Goal: Communication & Community: Participate in discussion

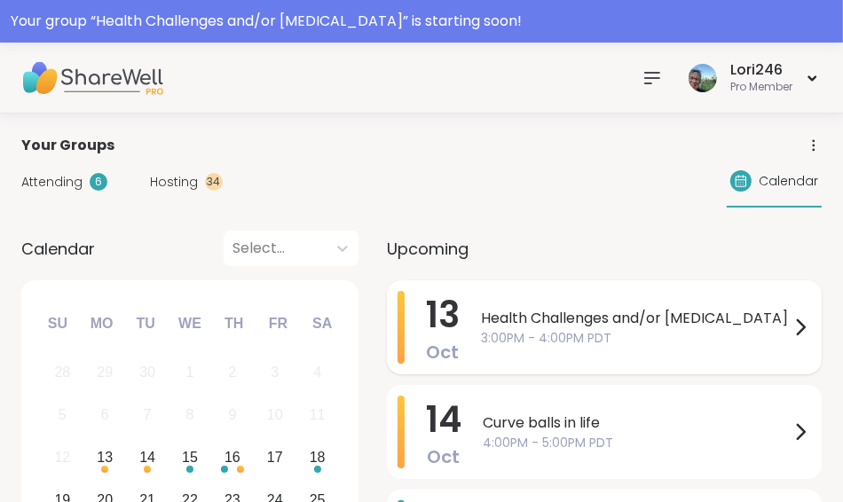
click at [504, 312] on span "Health Challenges and/or [MEDICAL_DATA]" at bounding box center [635, 318] width 309 height 21
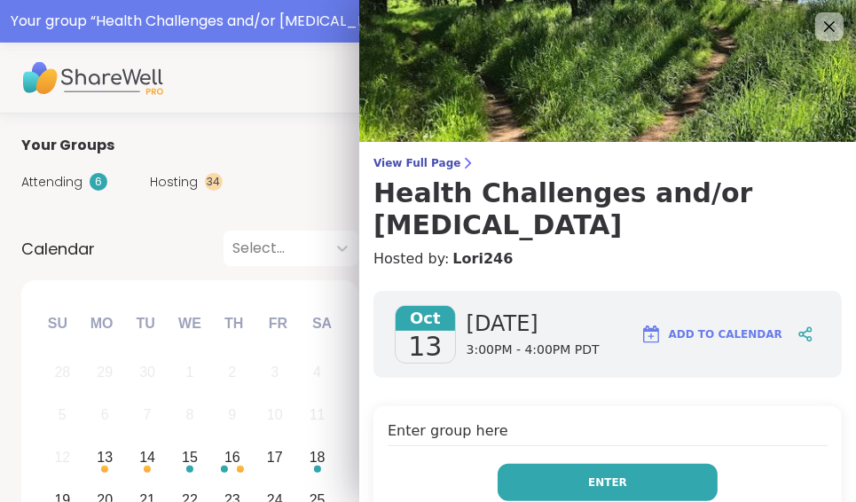
click at [540, 483] on button "Enter" at bounding box center [608, 482] width 220 height 37
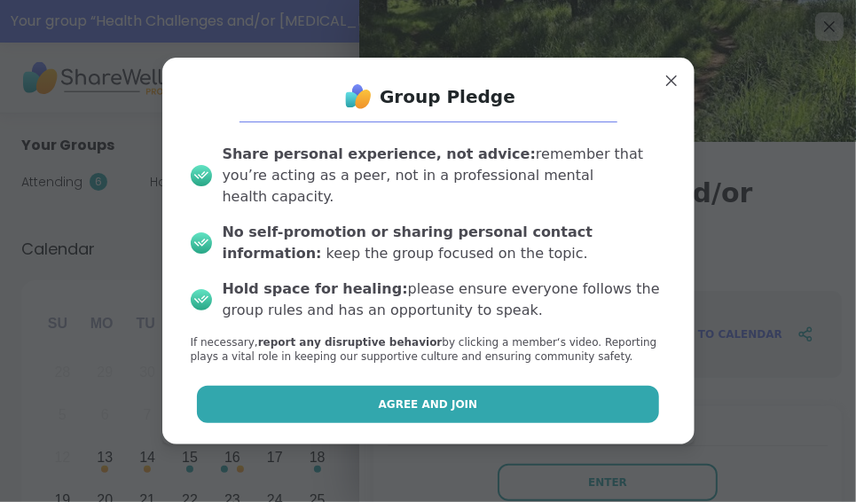
click at [464, 386] on button "Agree and Join" at bounding box center [428, 404] width 462 height 37
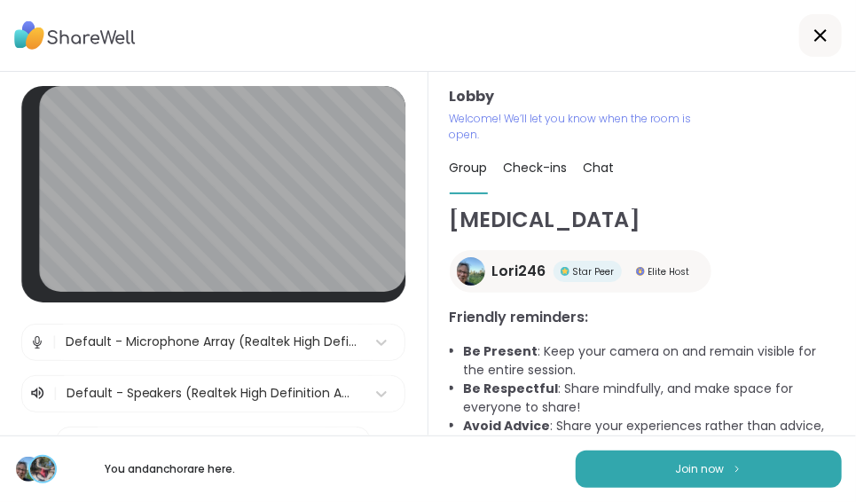
scroll to position [54, 0]
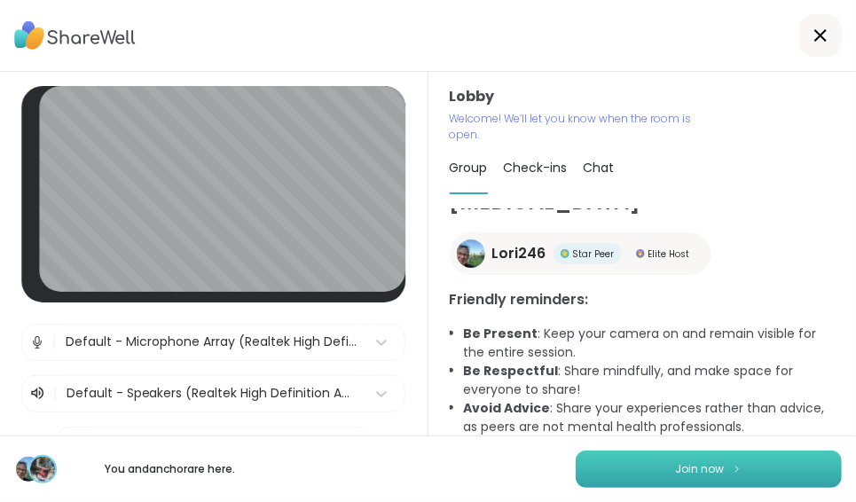
click at [706, 478] on button "Join now" at bounding box center [709, 469] width 266 height 37
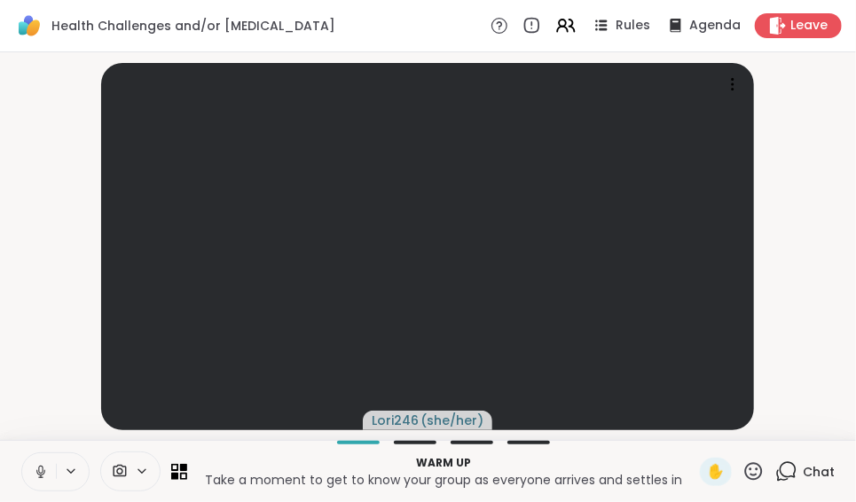
click at [805, 475] on span "Chat" at bounding box center [819, 472] width 32 height 18
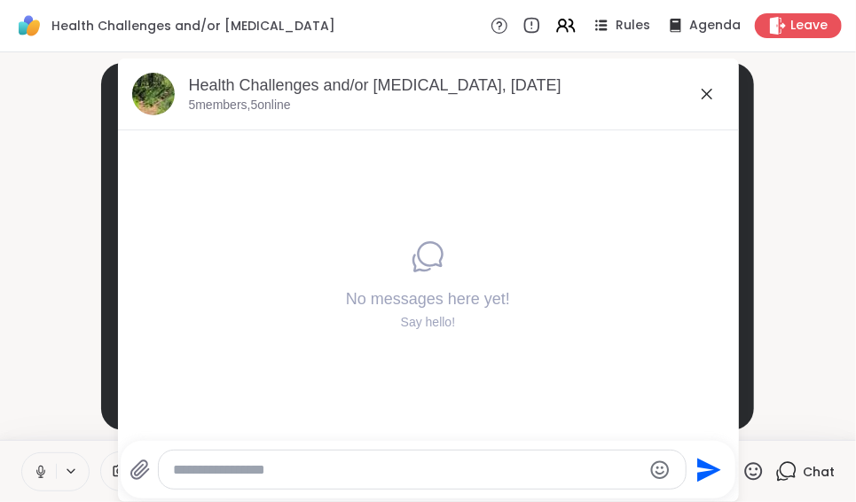
drag, startPoint x: 695, startPoint y: 98, endPoint x: 619, endPoint y: 106, distance: 76.8
drag, startPoint x: 619, startPoint y: 106, endPoint x: 612, endPoint y: 80, distance: 27.5
click at [612, 80] on div "Health Challenges and/or [MEDICAL_DATA], [DATE]" at bounding box center [457, 86] width 536 height 22
click at [703, 90] on icon at bounding box center [707, 94] width 11 height 11
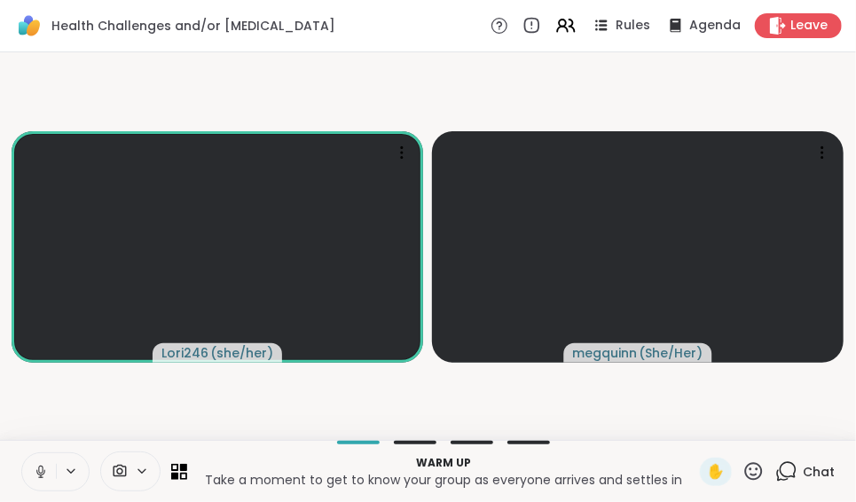
click at [804, 468] on span "Chat" at bounding box center [819, 472] width 32 height 18
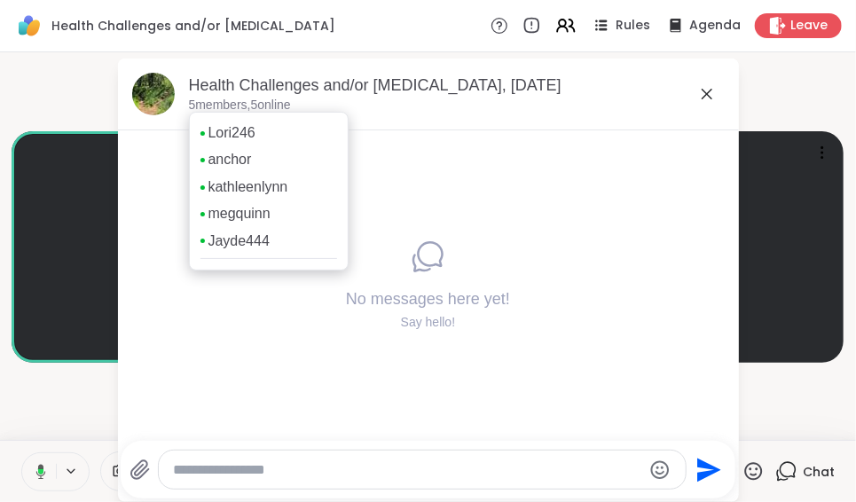
click at [236, 111] on p "5 members, 5 online" at bounding box center [240, 106] width 102 height 18
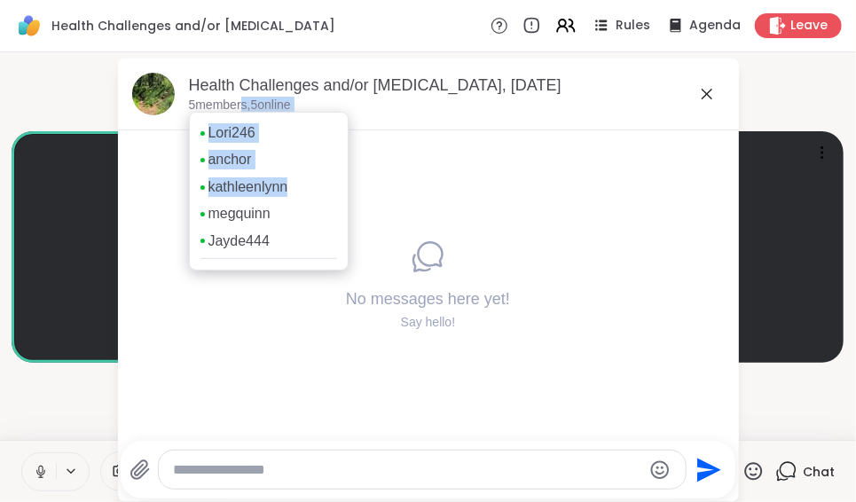
drag, startPoint x: 236, startPoint y: 111, endPoint x: 364, endPoint y: 227, distance: 172.7
click at [364, 227] on div "Health Challenges and/or [MEDICAL_DATA], [DATE] 5 members, 5 online Lori246 anc…" at bounding box center [428, 280] width 621 height 443
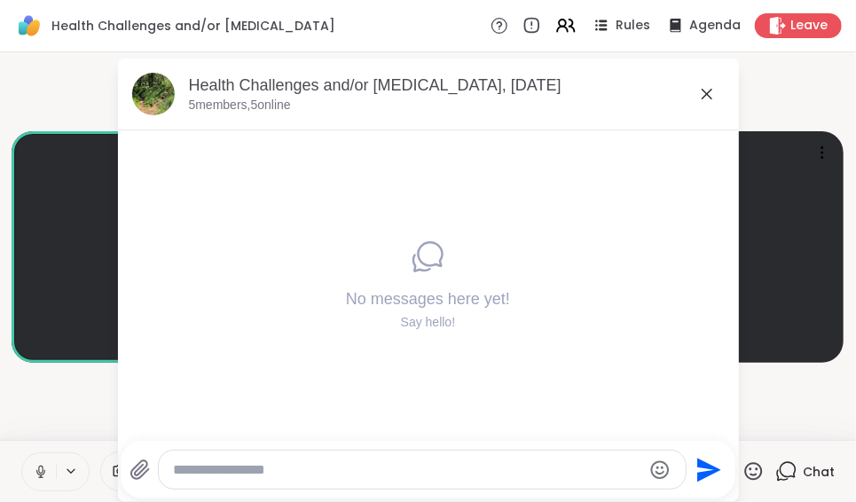
click at [701, 89] on icon at bounding box center [706, 93] width 21 height 21
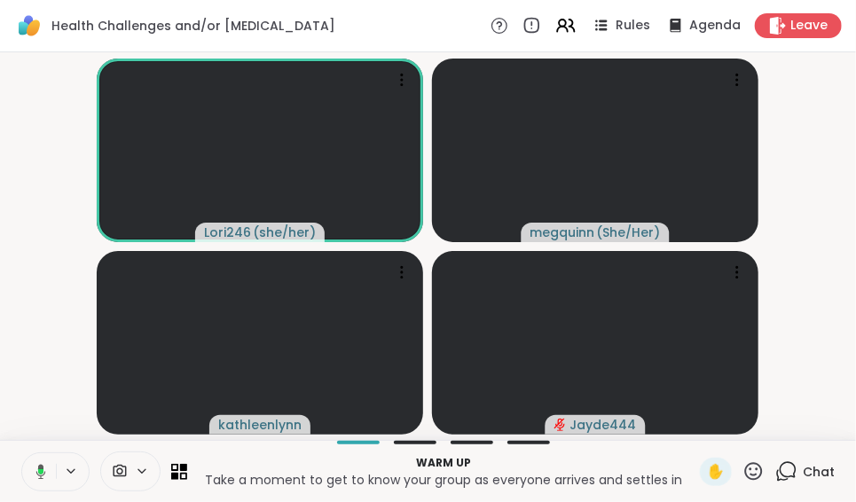
drag, startPoint x: 734, startPoint y: 272, endPoint x: 783, endPoint y: 291, distance: 53.0
click at [783, 291] on video-player-container "Lori246 ( she/her ) megquinn ( She/Her ) kathleenlynn Jayde444" at bounding box center [428, 245] width 835 height 373
click at [738, 282] on div at bounding box center [737, 272] width 25 height 25
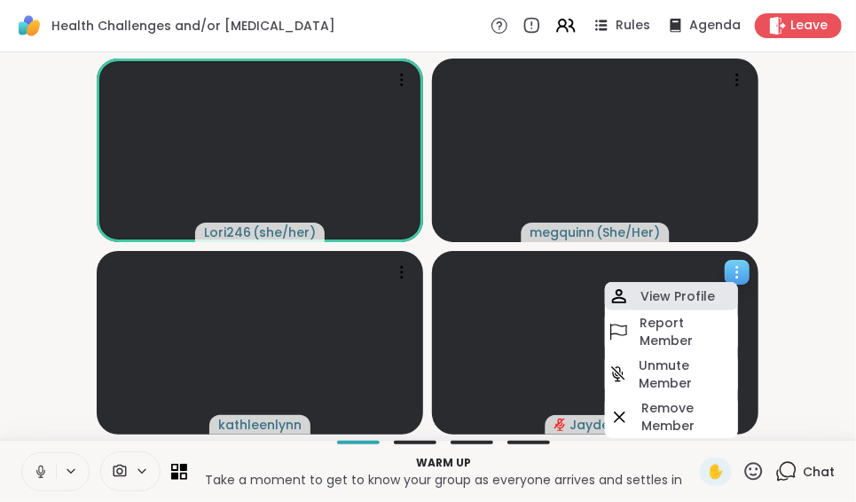
click at [702, 293] on h4 "View Profile" at bounding box center [677, 296] width 75 height 18
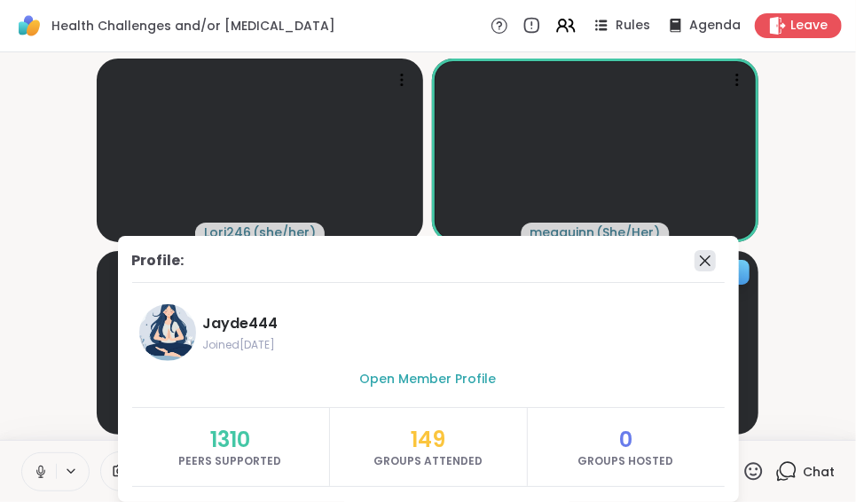
click at [695, 263] on icon at bounding box center [705, 260] width 21 height 21
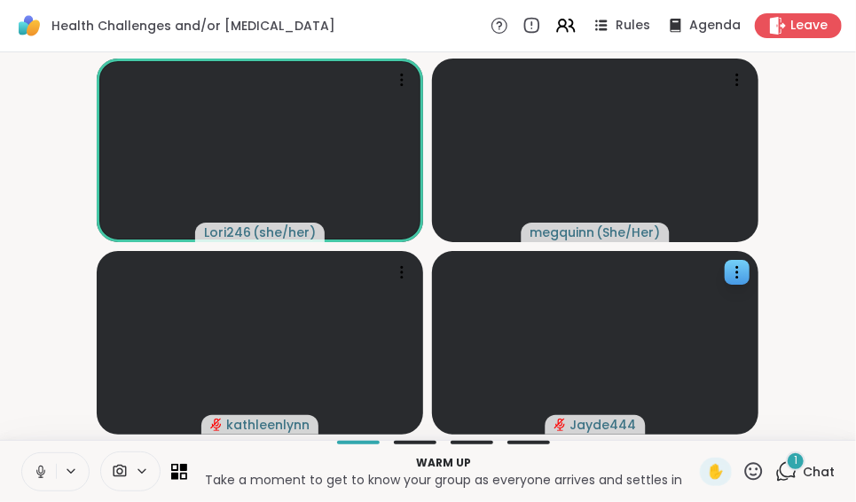
click at [780, 462] on icon at bounding box center [788, 470] width 17 height 16
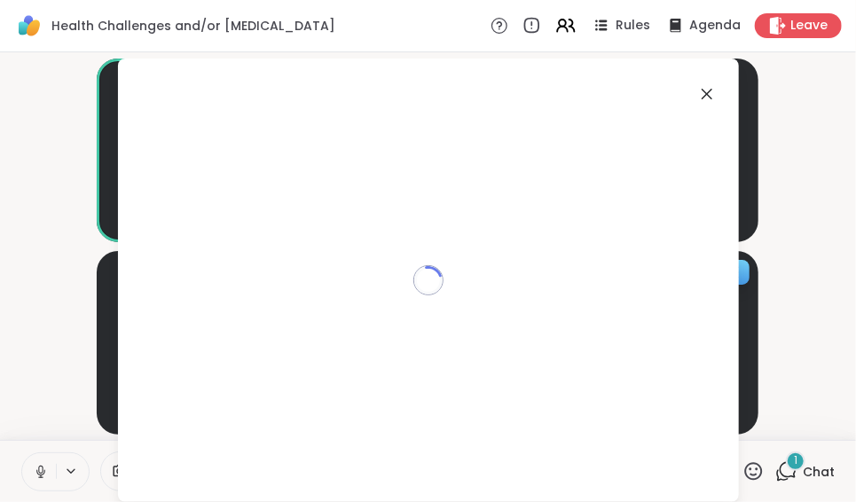
click at [780, 462] on icon at bounding box center [788, 470] width 17 height 16
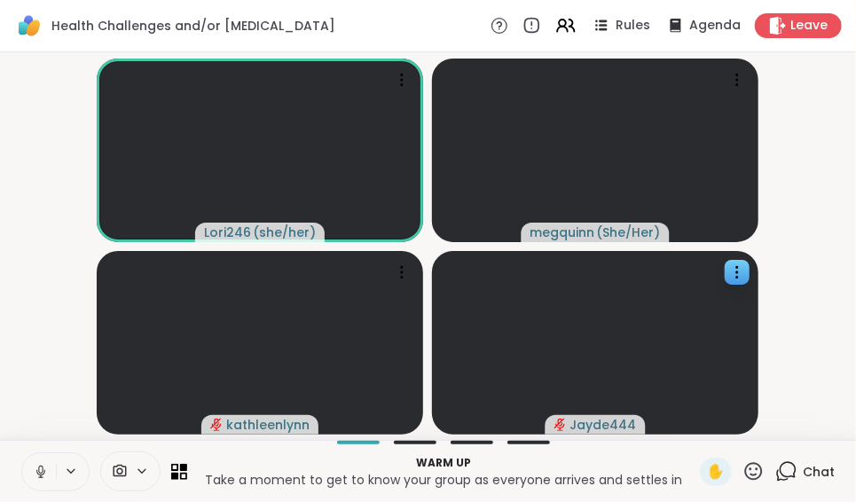
click at [810, 469] on span "Chat" at bounding box center [819, 472] width 32 height 18
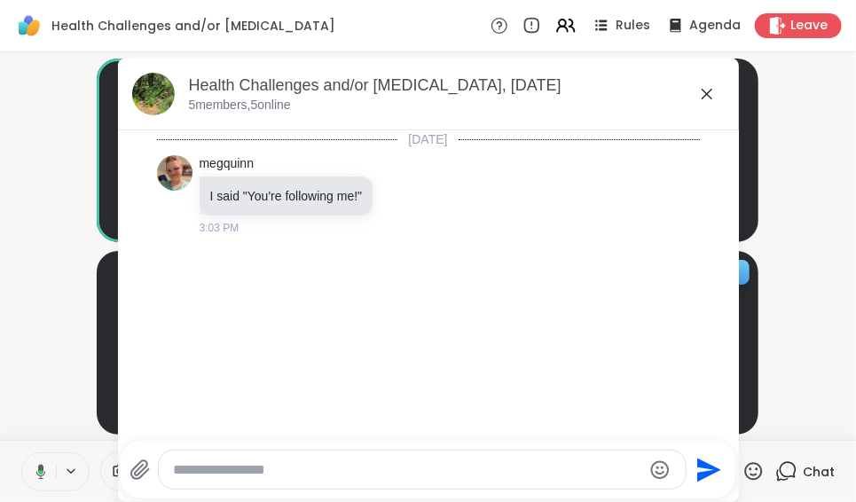
drag, startPoint x: 701, startPoint y: 98, endPoint x: 693, endPoint y: 90, distance: 10.7
click at [696, 90] on icon at bounding box center [706, 93] width 21 height 21
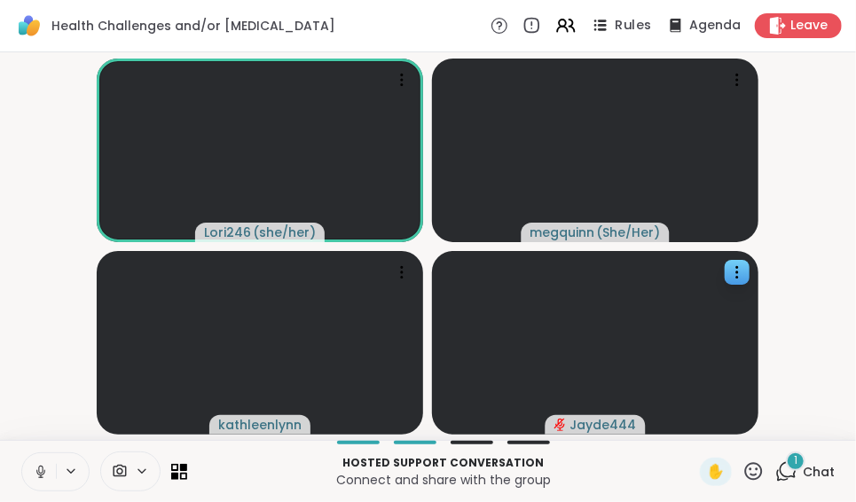
click at [616, 20] on span "Rules" at bounding box center [634, 26] width 36 height 19
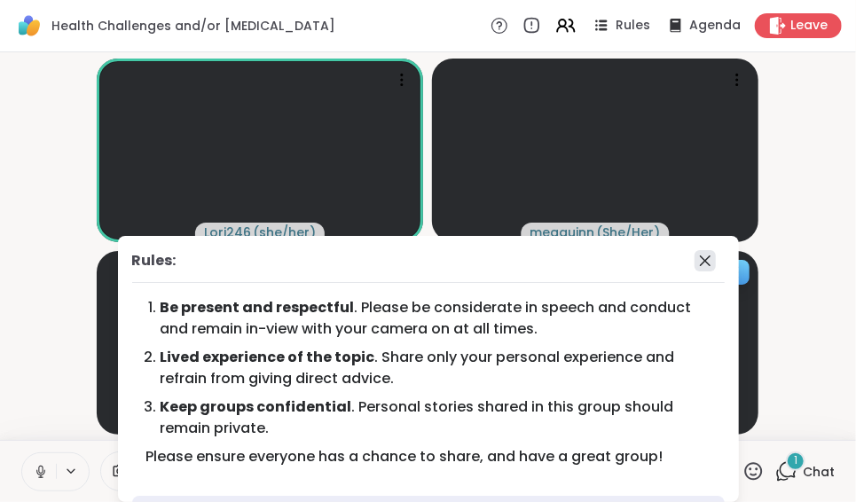
click at [695, 262] on icon at bounding box center [705, 260] width 21 height 21
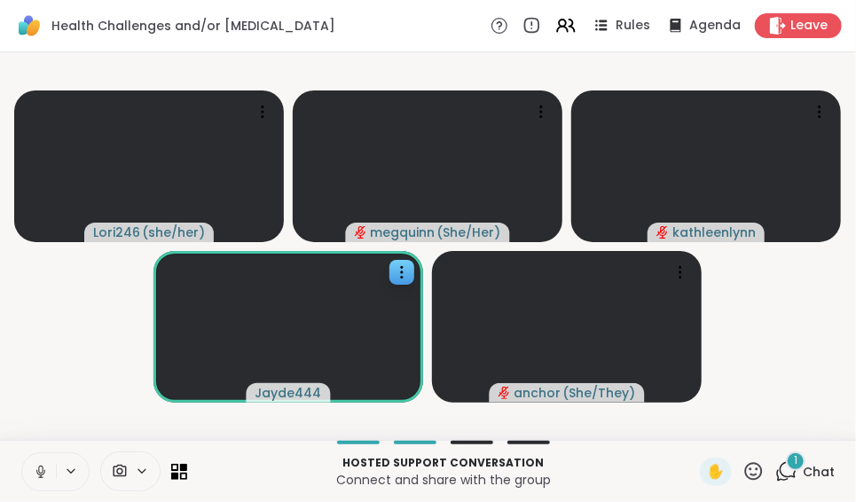
click at [39, 473] on icon at bounding box center [41, 472] width 16 height 16
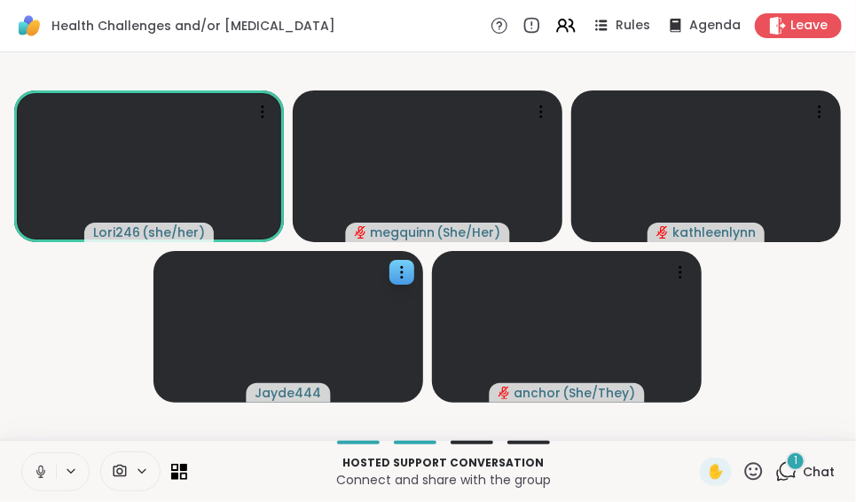
click at [39, 473] on icon at bounding box center [41, 472] width 16 height 16
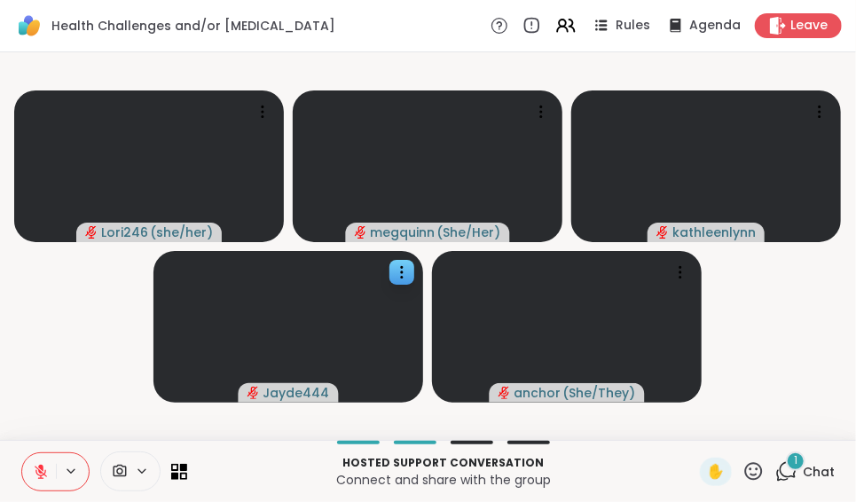
click at [39, 473] on icon at bounding box center [41, 472] width 16 height 16
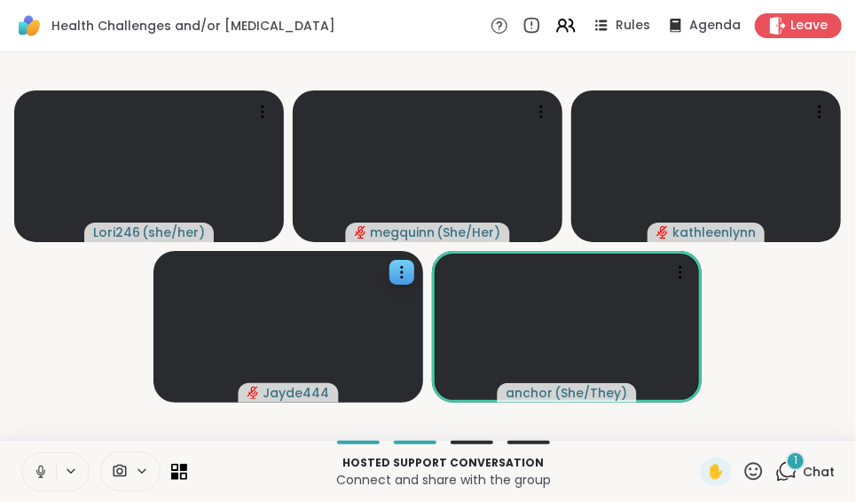
click at [39, 473] on icon at bounding box center [41, 472] width 16 height 16
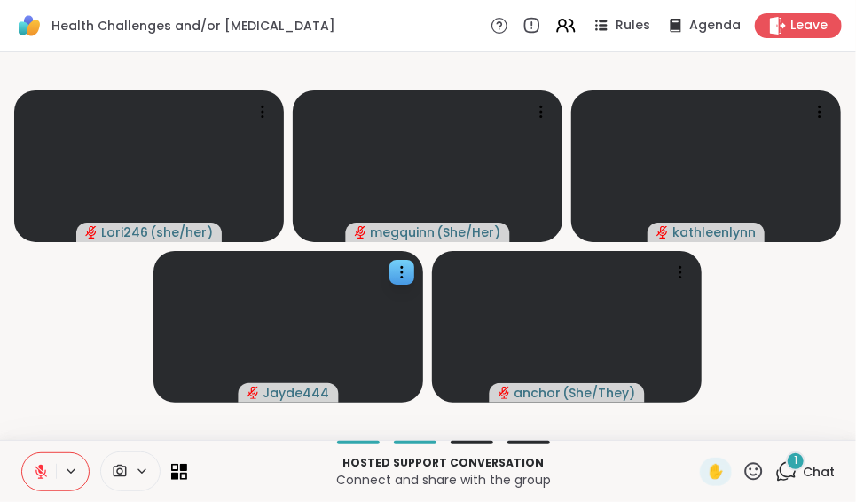
click at [39, 473] on icon at bounding box center [41, 472] width 16 height 16
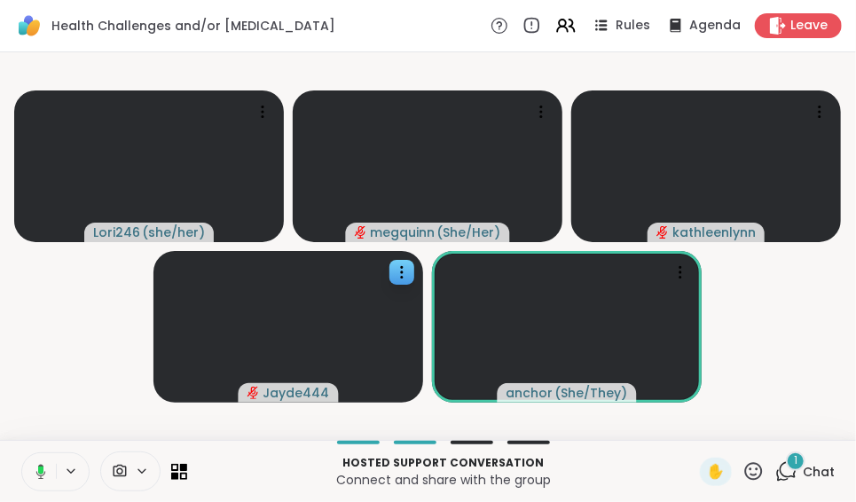
click at [39, 473] on rect at bounding box center [40, 471] width 5 height 8
click at [39, 473] on icon at bounding box center [41, 472] width 16 height 16
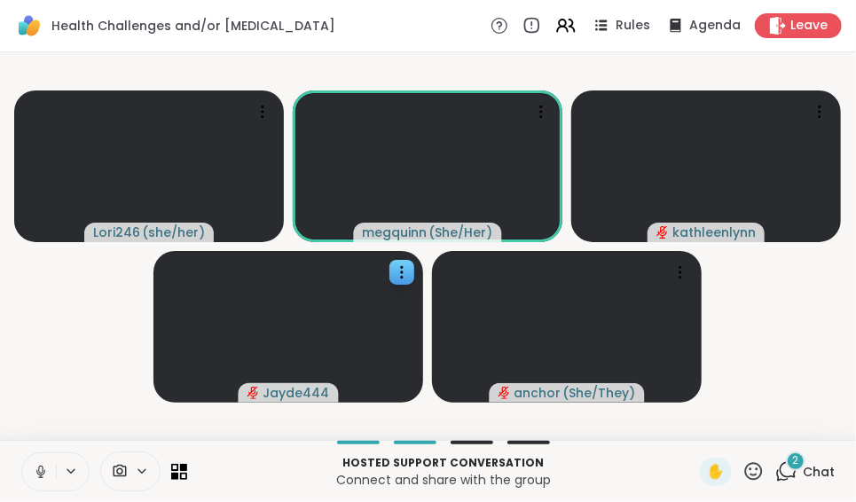
click at [39, 473] on icon at bounding box center [41, 472] width 16 height 16
click at [742, 475] on icon at bounding box center [753, 471] width 22 height 22
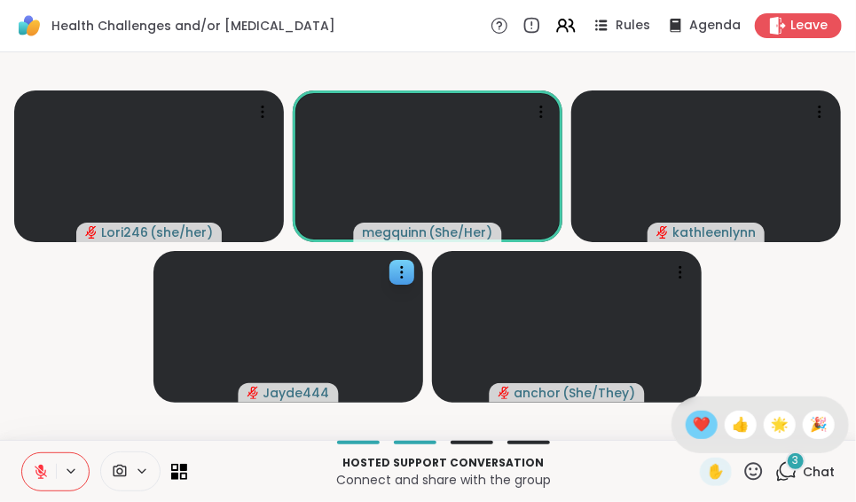
click at [693, 428] on span "❤️" at bounding box center [702, 424] width 18 height 21
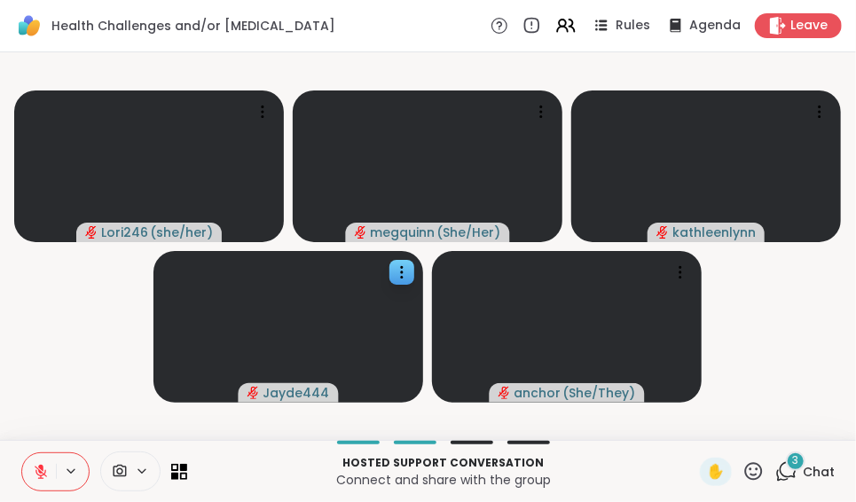
click at [38, 473] on icon at bounding box center [41, 472] width 16 height 16
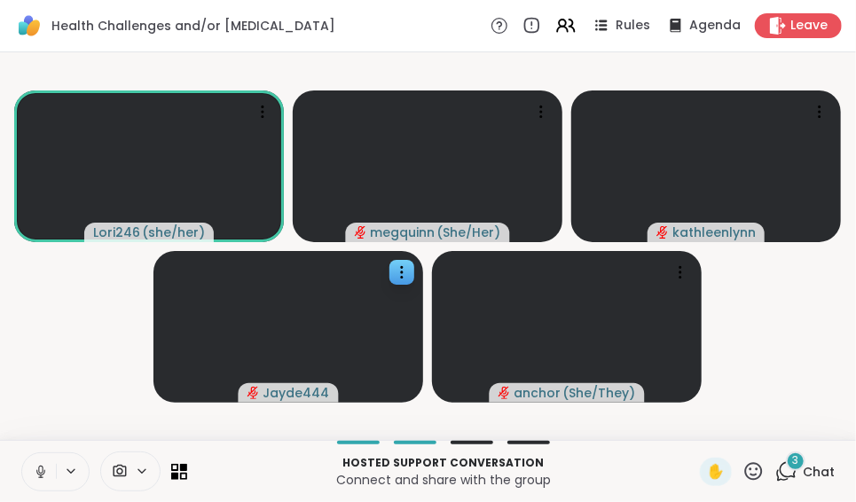
click at [37, 467] on icon at bounding box center [41, 472] width 16 height 16
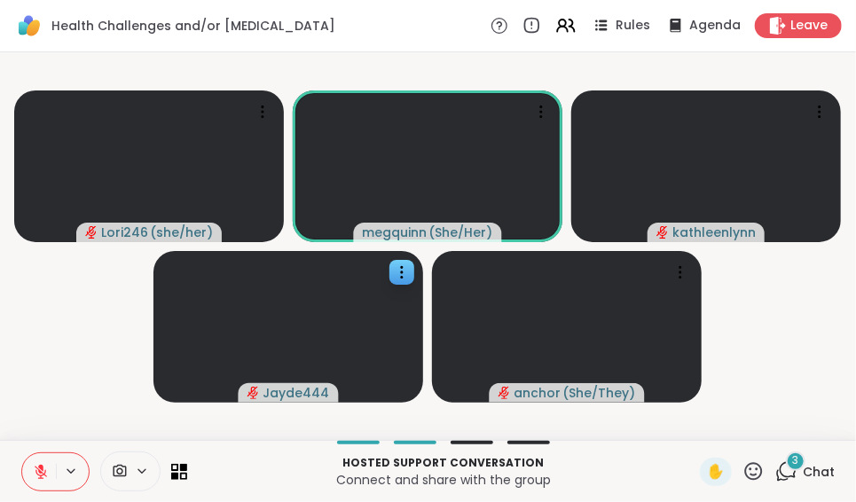
click at [37, 467] on icon at bounding box center [41, 472] width 16 height 16
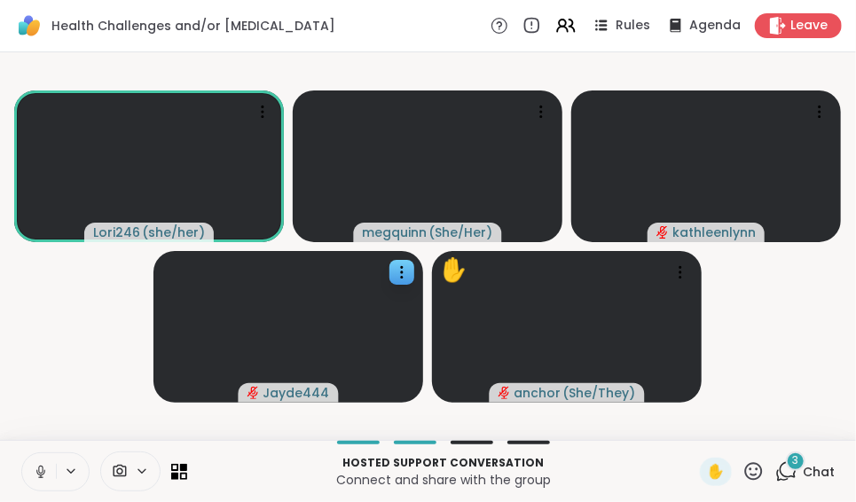
click at [37, 467] on icon at bounding box center [41, 472] width 16 height 16
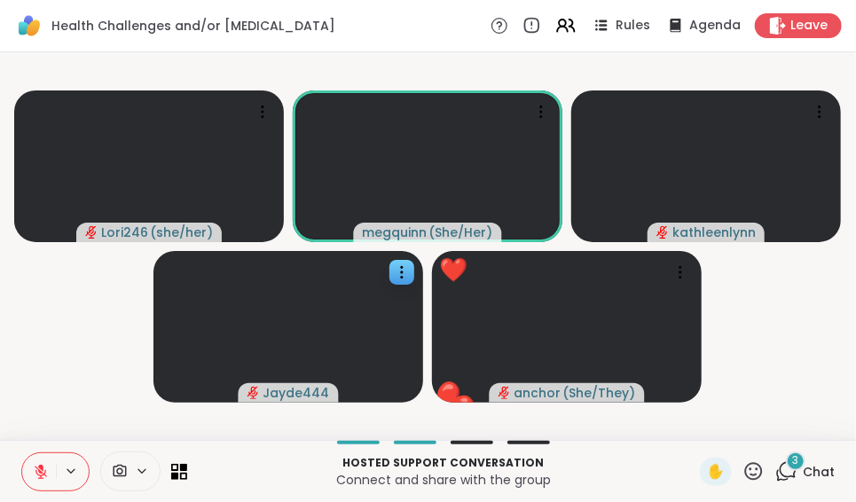
drag, startPoint x: 735, startPoint y: 471, endPoint x: 748, endPoint y: 406, distance: 65.9
click at [748, 406] on video-player-container "Lori246 ( she/her ) megquinn ( She/Her ) kathleenlynn Jayde444 ❤️ ❤️ ❤️ ❤️ anch…" at bounding box center [428, 245] width 835 height 373
click at [745, 468] on icon at bounding box center [754, 471] width 18 height 18
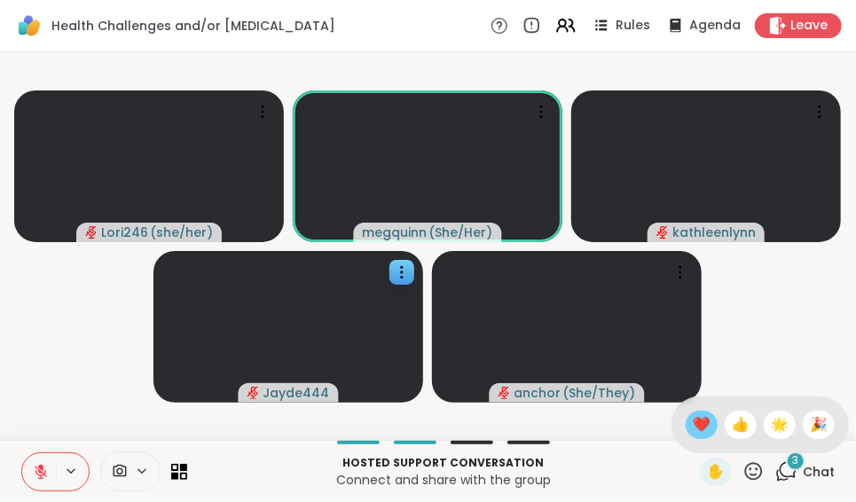
click at [693, 432] on span "❤️" at bounding box center [702, 424] width 18 height 21
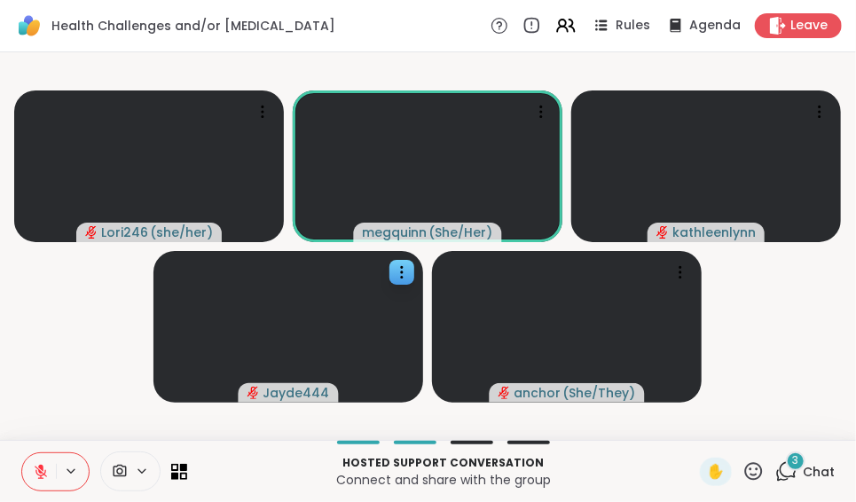
click at [803, 468] on span "Chat" at bounding box center [819, 472] width 32 height 18
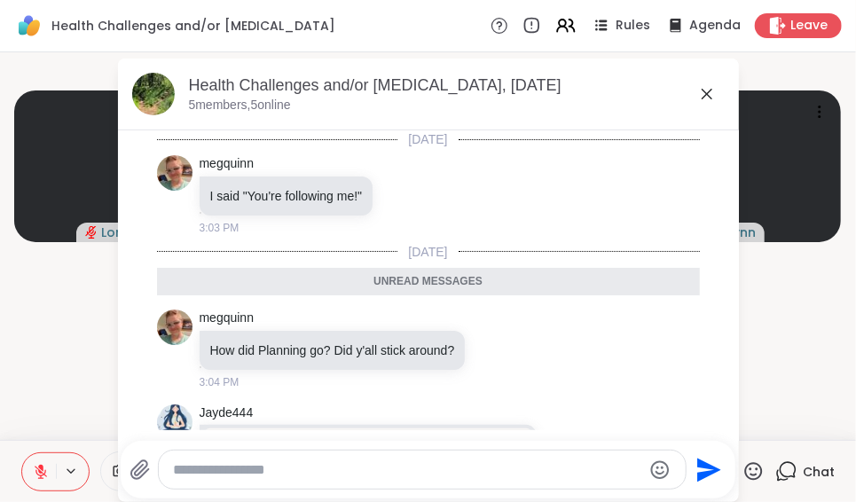
scroll to position [276, 0]
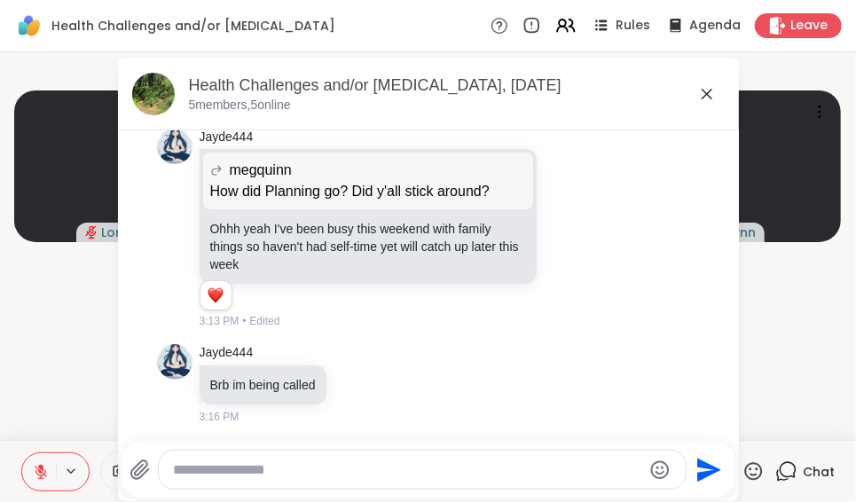
click at [702, 90] on icon at bounding box center [707, 94] width 11 height 11
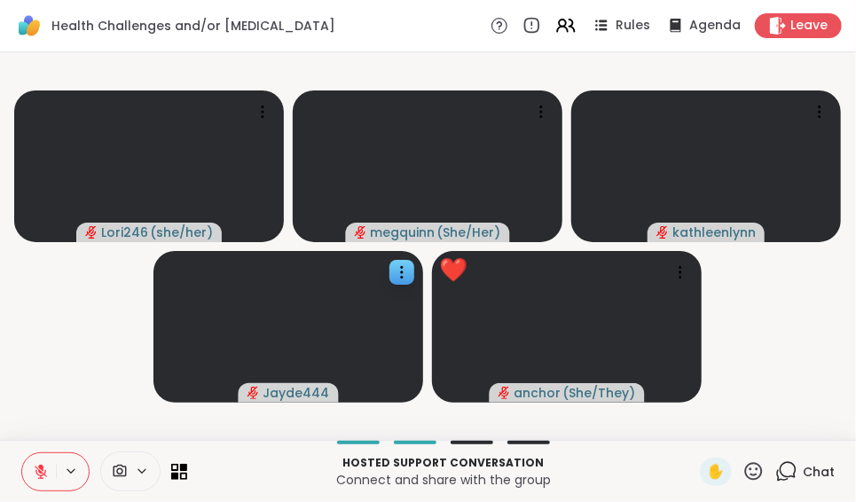
click at [745, 467] on icon at bounding box center [754, 471] width 18 height 18
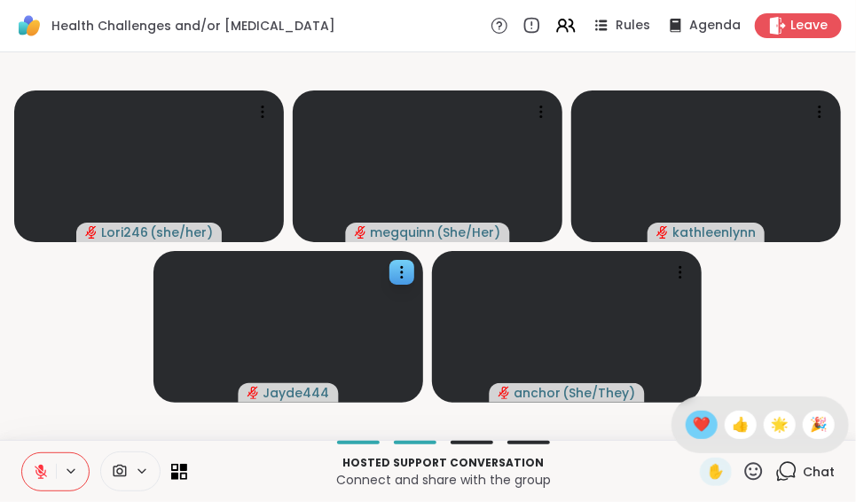
click at [693, 428] on span "❤️" at bounding box center [702, 424] width 18 height 21
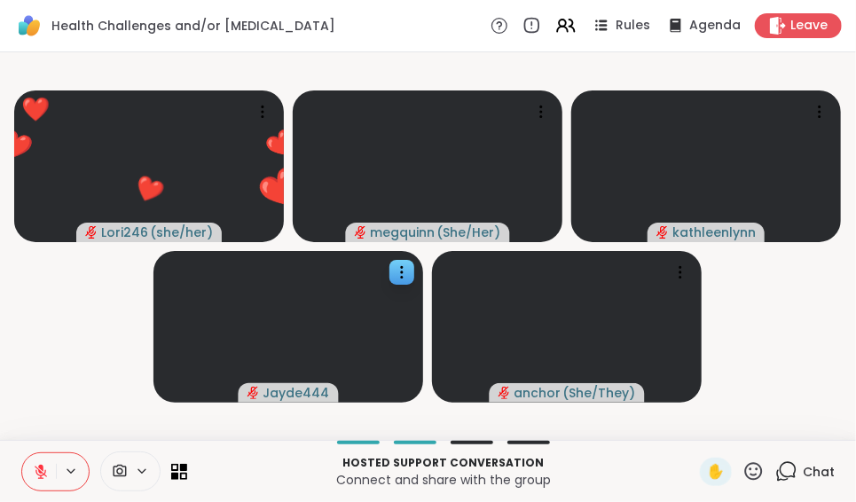
click at [39, 471] on icon at bounding box center [41, 472] width 12 height 12
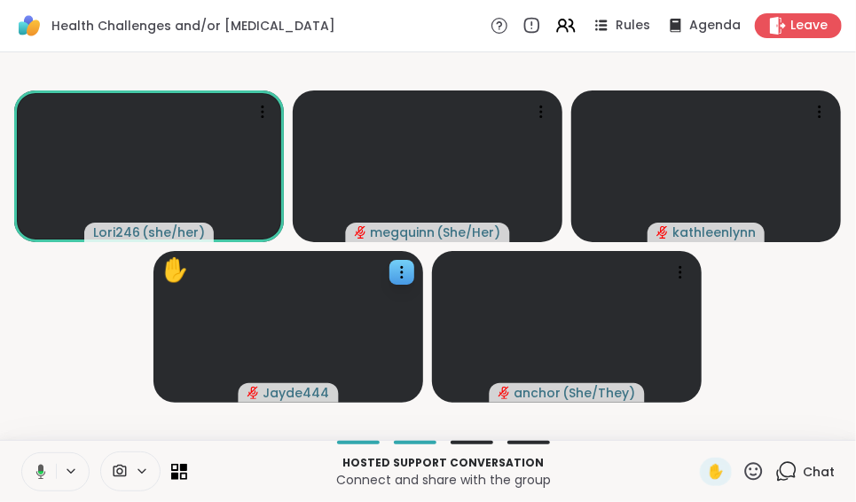
click at [39, 471] on icon at bounding box center [40, 473] width 5 height 4
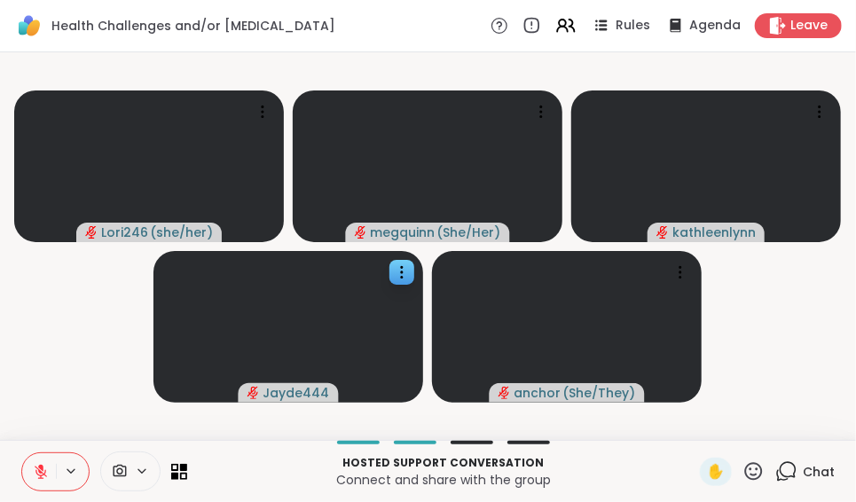
click at [40, 464] on icon at bounding box center [41, 472] width 16 height 16
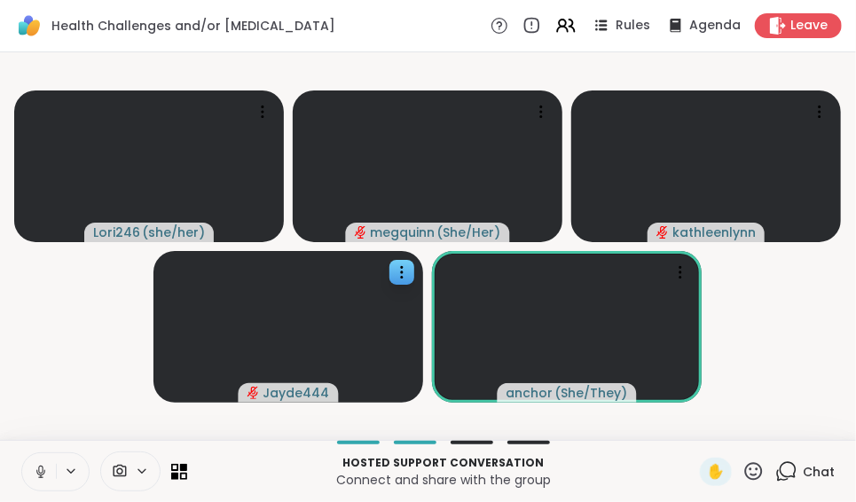
click at [40, 464] on icon at bounding box center [41, 472] width 16 height 16
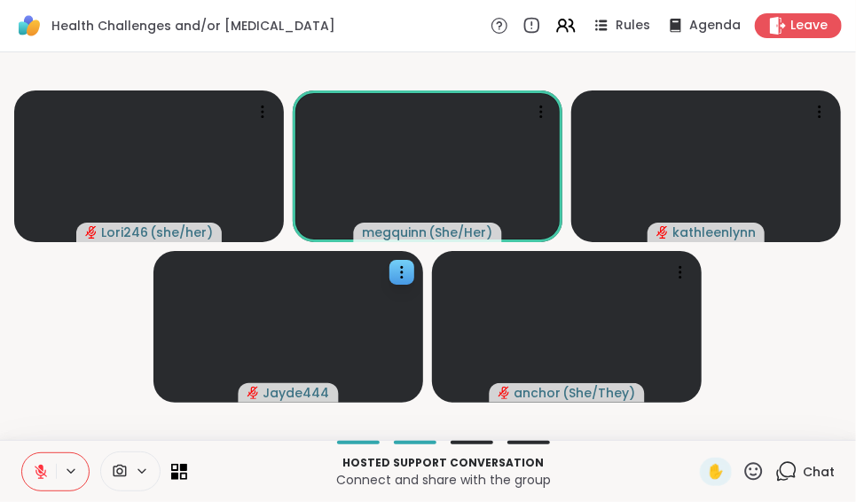
click at [40, 464] on icon at bounding box center [41, 472] width 16 height 16
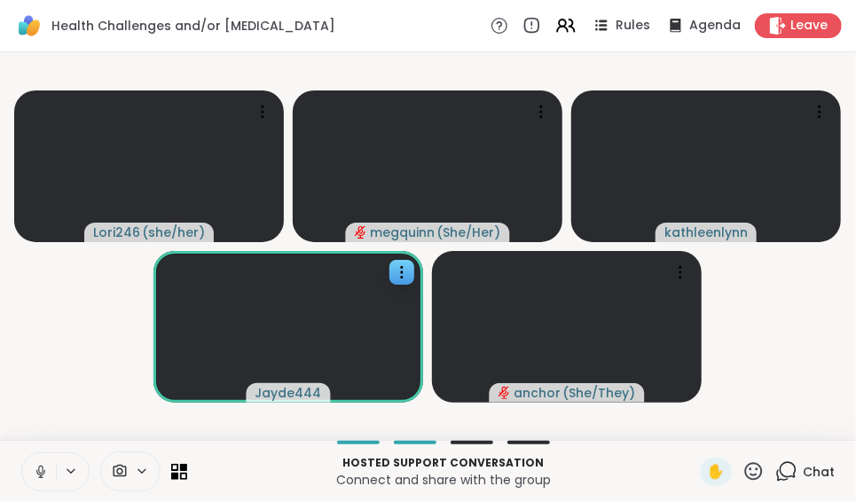
click at [40, 464] on icon at bounding box center [41, 472] width 16 height 16
click at [744, 467] on icon at bounding box center [753, 471] width 22 height 22
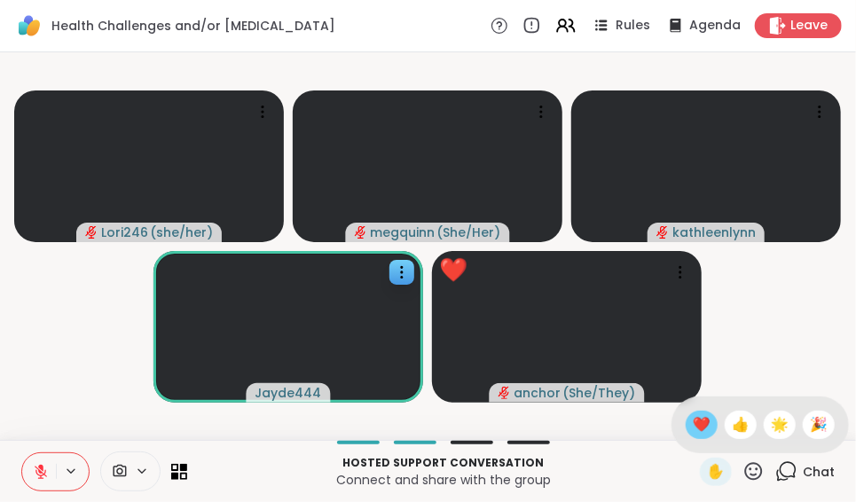
click at [693, 423] on span "❤️" at bounding box center [702, 424] width 18 height 21
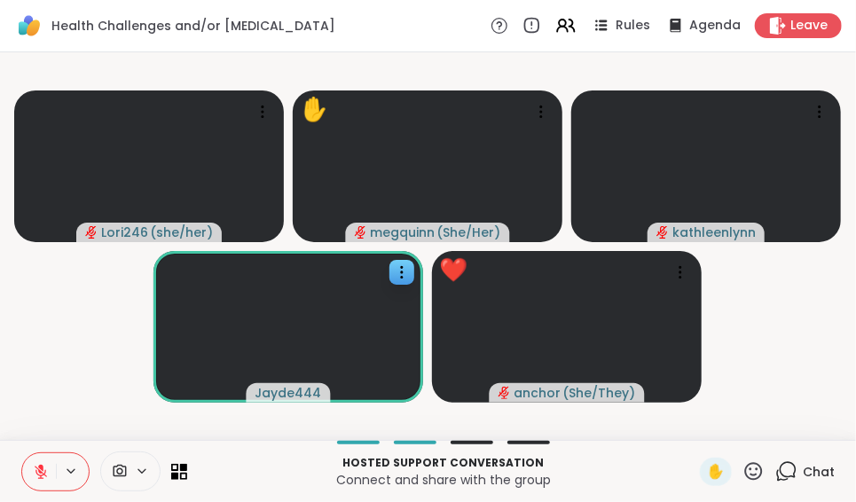
click at [745, 463] on icon at bounding box center [754, 471] width 18 height 18
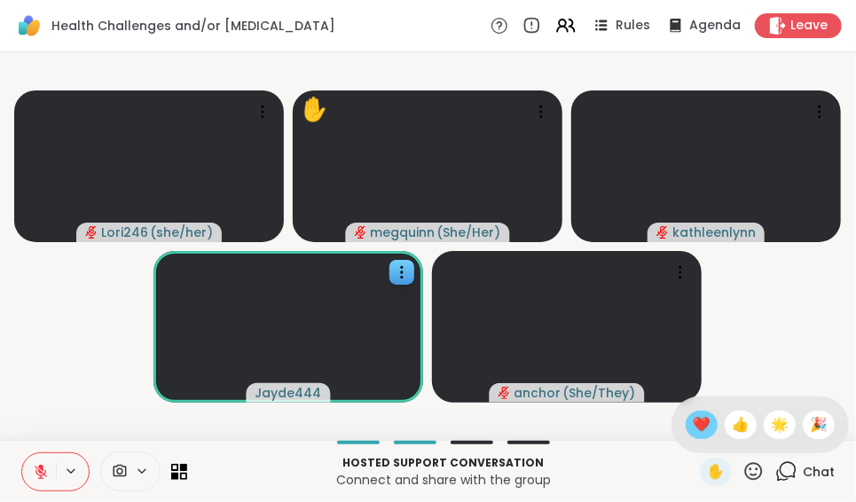
click at [693, 415] on span "❤️" at bounding box center [702, 424] width 18 height 21
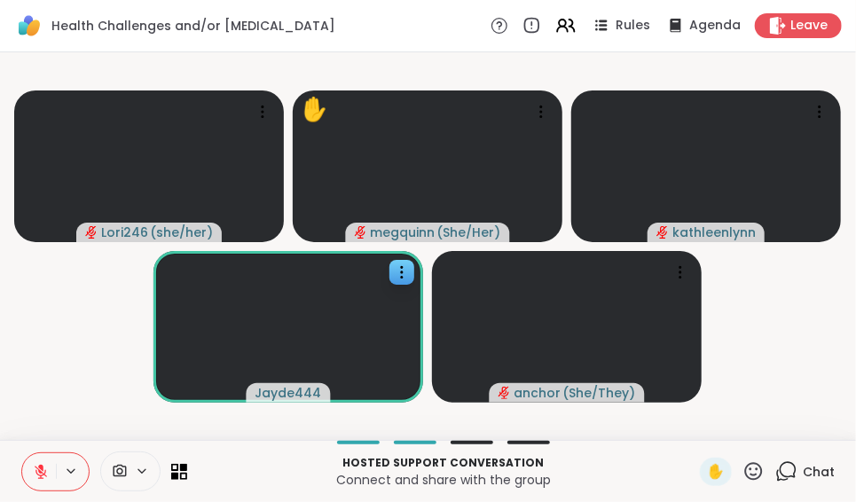
click at [47, 476] on icon at bounding box center [41, 472] width 16 height 16
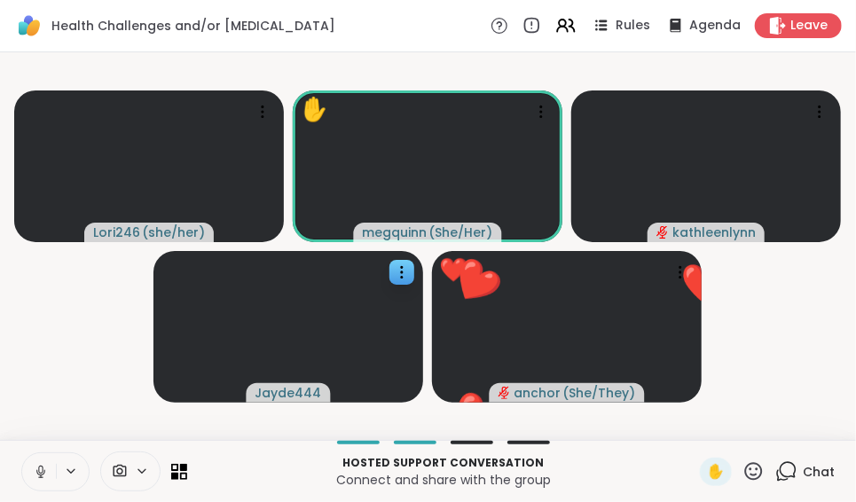
click at [37, 467] on icon at bounding box center [41, 472] width 16 height 16
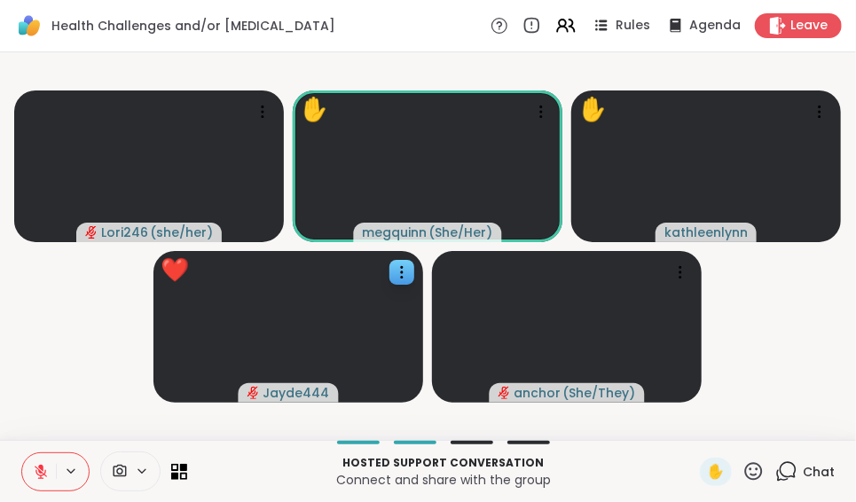
click at [37, 467] on icon at bounding box center [41, 472] width 16 height 16
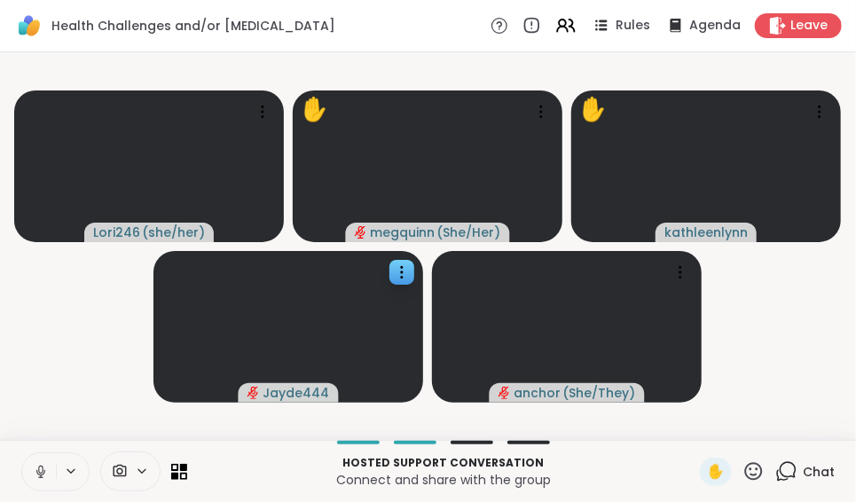
click at [41, 467] on icon at bounding box center [41, 472] width 16 height 16
click at [41, 467] on icon at bounding box center [40, 467] width 5 height 7
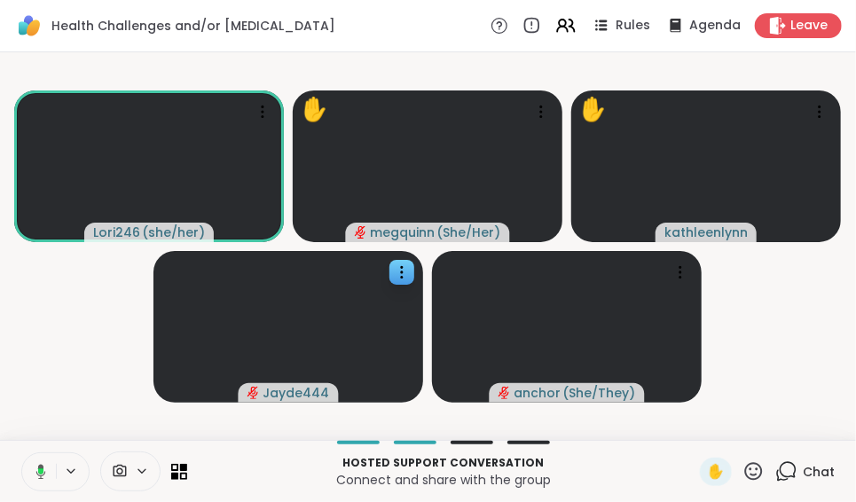
click at [41, 467] on icon at bounding box center [41, 471] width 10 height 15
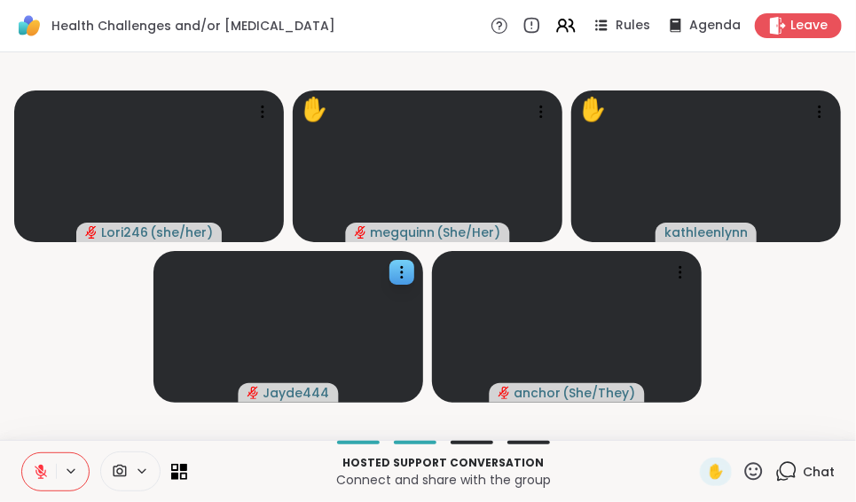
click at [41, 467] on icon at bounding box center [40, 467] width 5 height 7
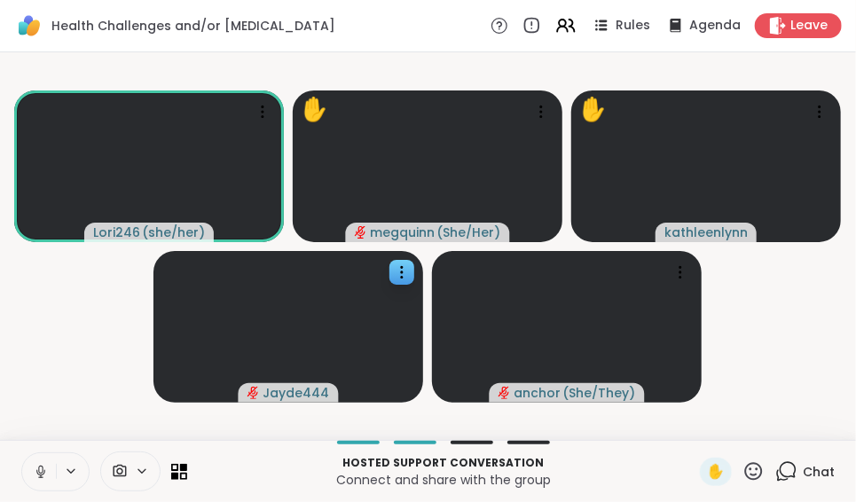
click at [41, 467] on icon at bounding box center [41, 472] width 16 height 16
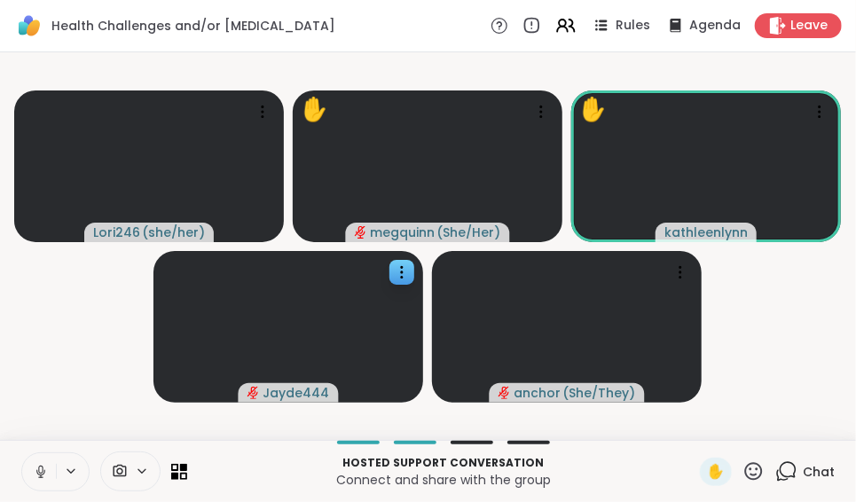
click at [41, 467] on icon at bounding box center [41, 472] width 16 height 16
click at [537, 108] on icon at bounding box center [541, 112] width 18 height 18
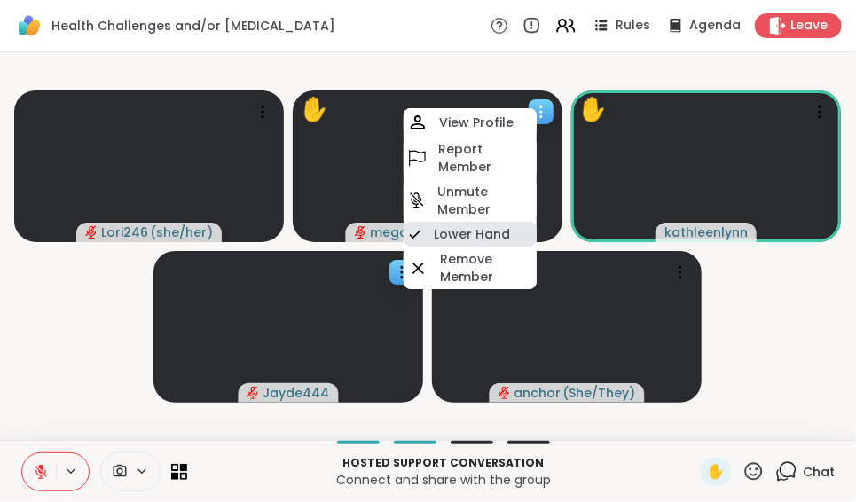
click at [460, 231] on h4 "Lower Hand" at bounding box center [472, 234] width 76 height 18
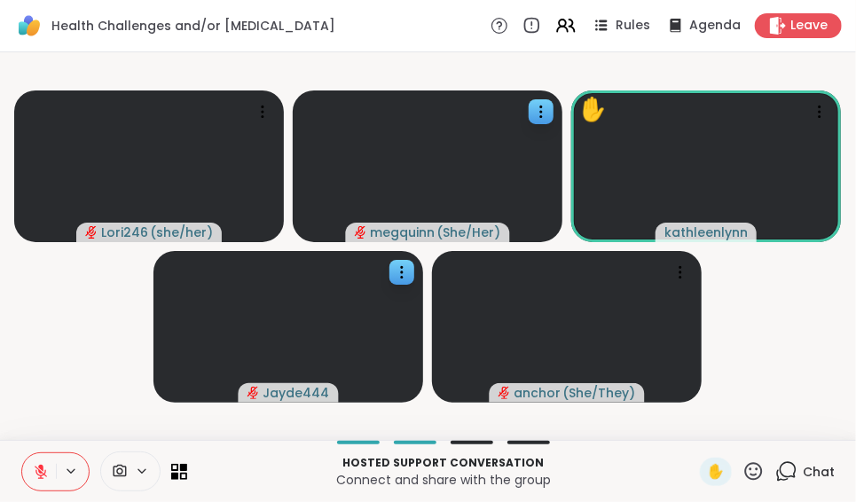
click at [742, 473] on icon at bounding box center [753, 471] width 22 height 22
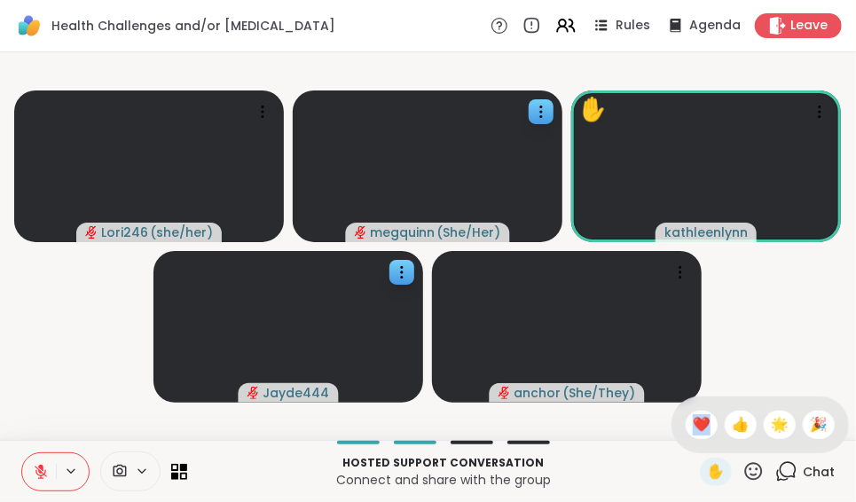
click at [742, 473] on icon at bounding box center [753, 471] width 22 height 22
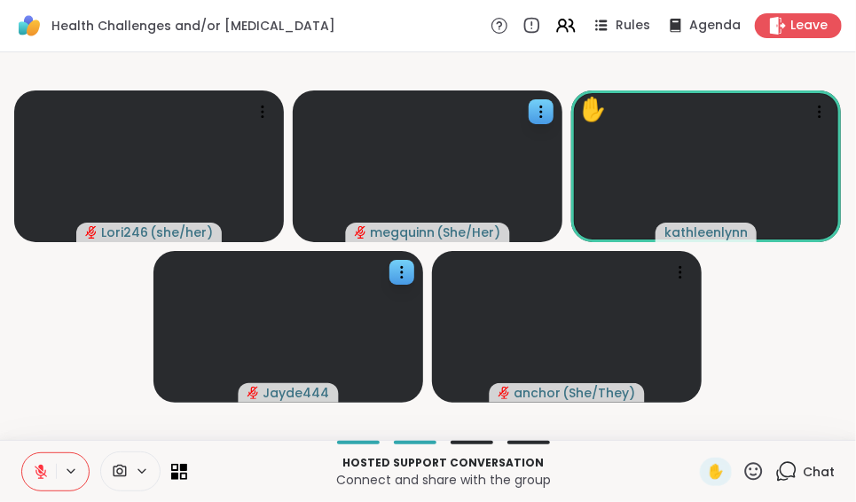
click at [742, 473] on icon at bounding box center [753, 471] width 22 height 22
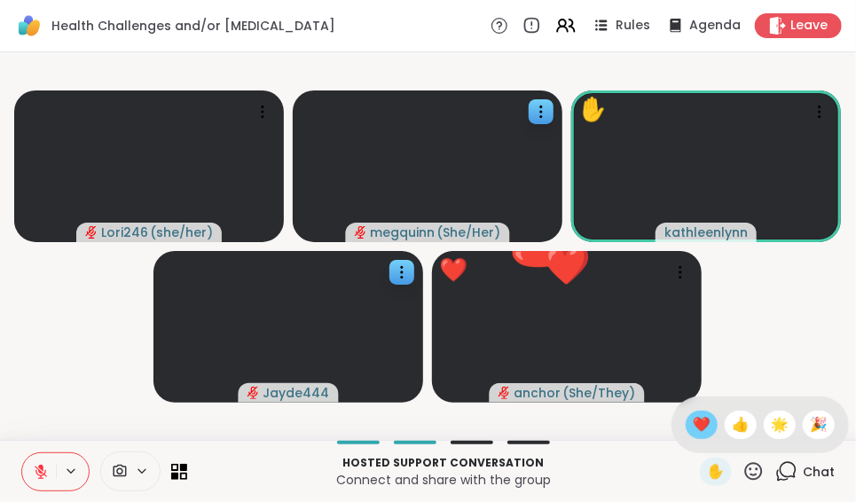
click at [693, 425] on span "❤️" at bounding box center [702, 424] width 18 height 21
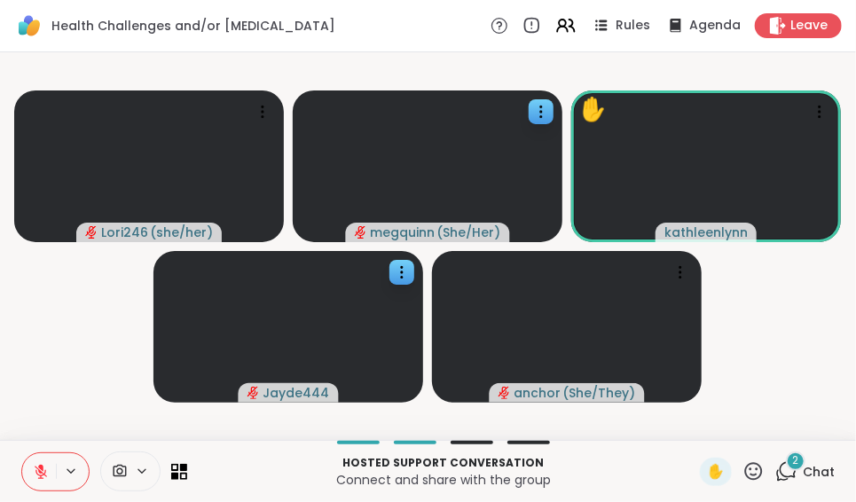
click at [38, 470] on icon at bounding box center [41, 472] width 12 height 12
click at [38, 470] on icon at bounding box center [40, 470] width 4 height 8
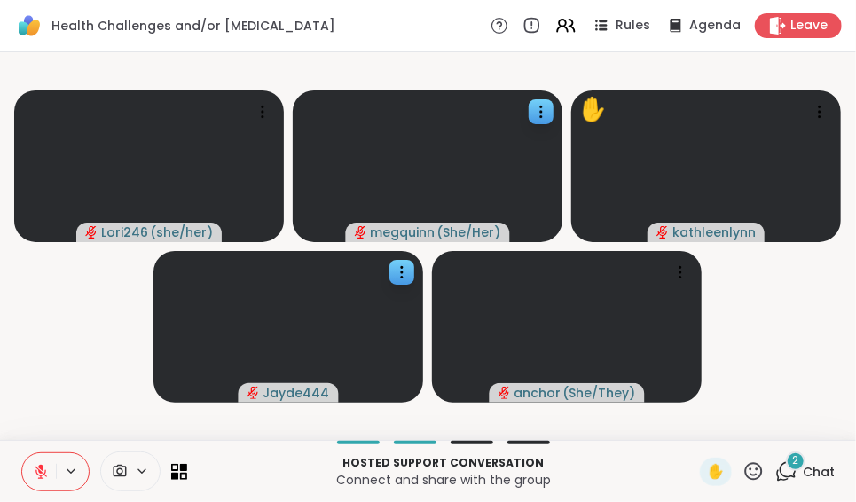
click at [38, 470] on icon at bounding box center [41, 472] width 12 height 12
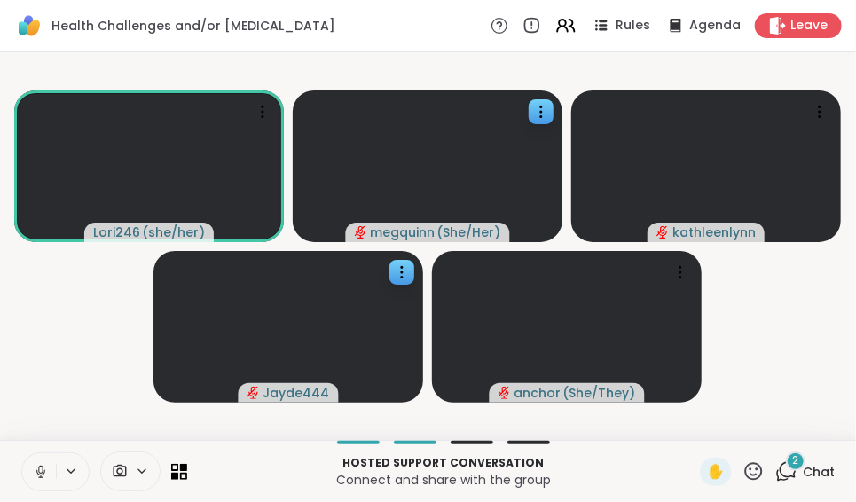
click at [38, 470] on icon at bounding box center [40, 470] width 4 height 8
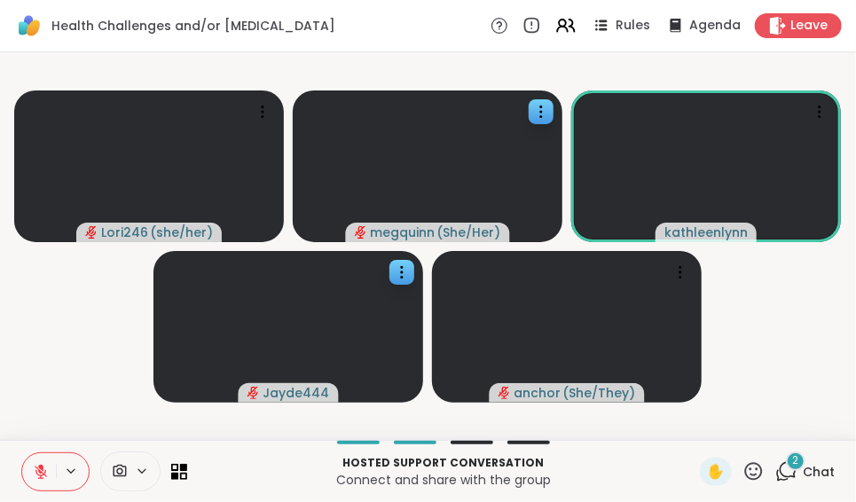
click at [803, 465] on span "Chat" at bounding box center [819, 472] width 32 height 18
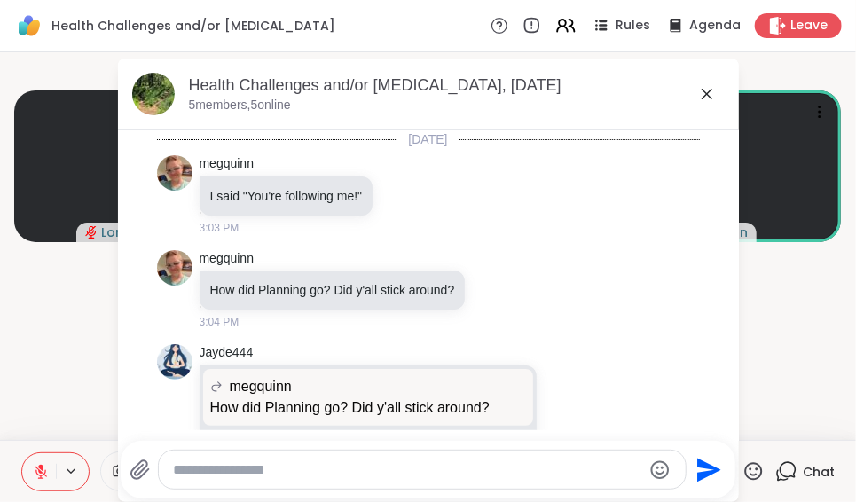
scroll to position [490, 0]
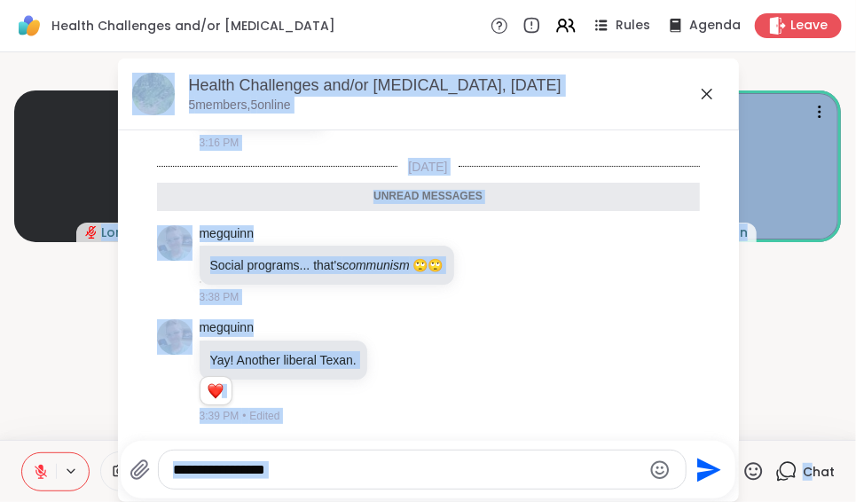
drag, startPoint x: 797, startPoint y: 465, endPoint x: 742, endPoint y: 425, distance: 67.2
click at [742, 425] on div "Health Challenges and/or [MEDICAL_DATA] Rules Agenda Leave Lori246 ( she/her ) …" at bounding box center [428, 251] width 856 height 502
click at [550, 362] on div "megquinn Yay! Another liberal Texan. 1 1 3:39 PM • Edited" at bounding box center [428, 372] width 543 height 120
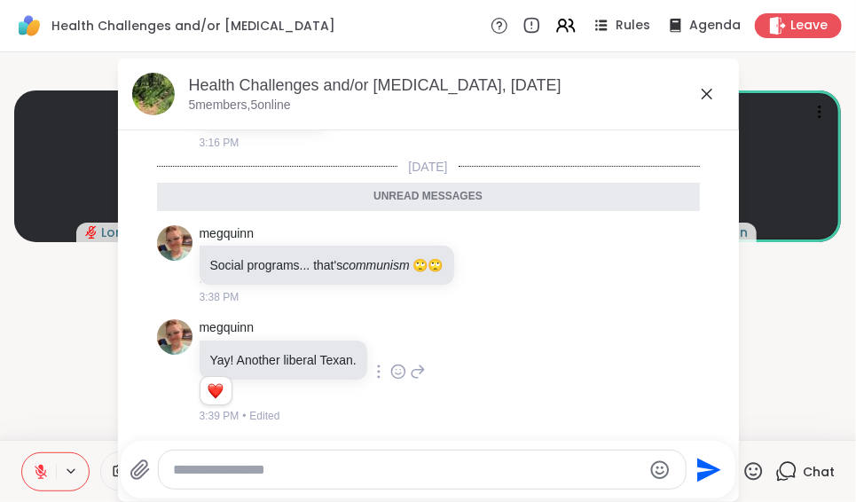
click at [550, 362] on div "megquinn Yay! Another liberal Texan. 1 1 3:39 PM • Edited" at bounding box center [428, 372] width 543 height 120
click at [696, 88] on icon at bounding box center [706, 93] width 21 height 21
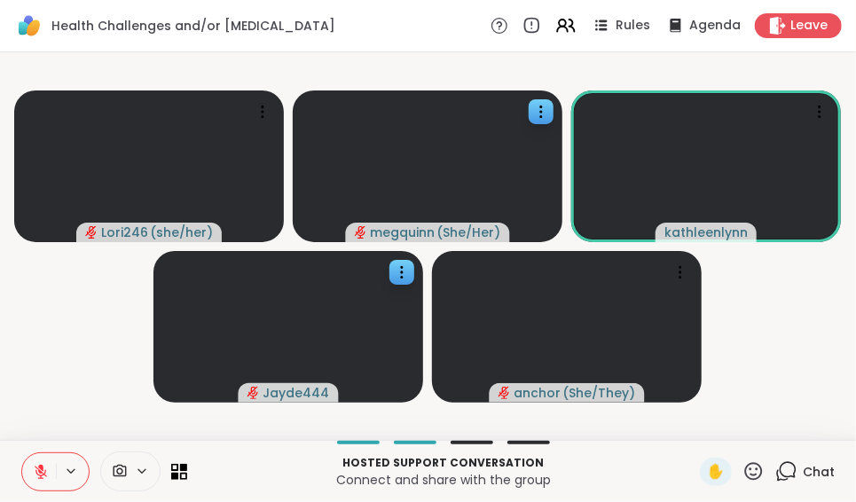
click at [742, 467] on icon at bounding box center [753, 471] width 22 height 22
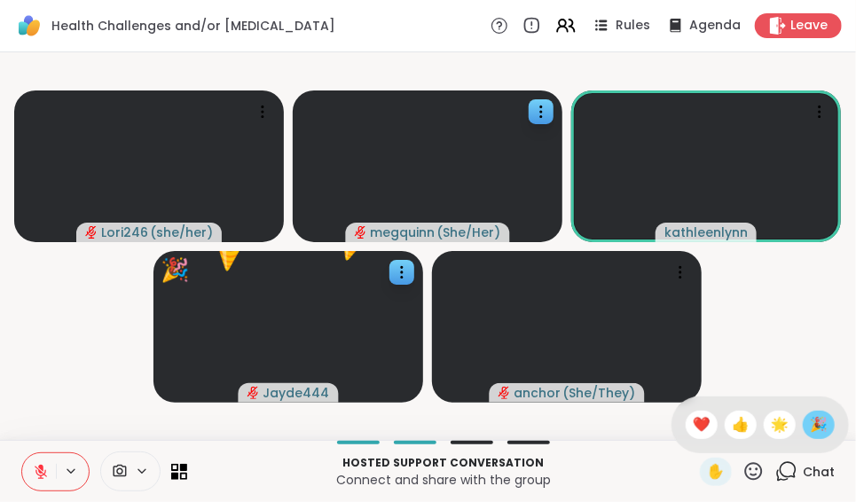
click at [810, 420] on span "🎉" at bounding box center [819, 424] width 18 height 21
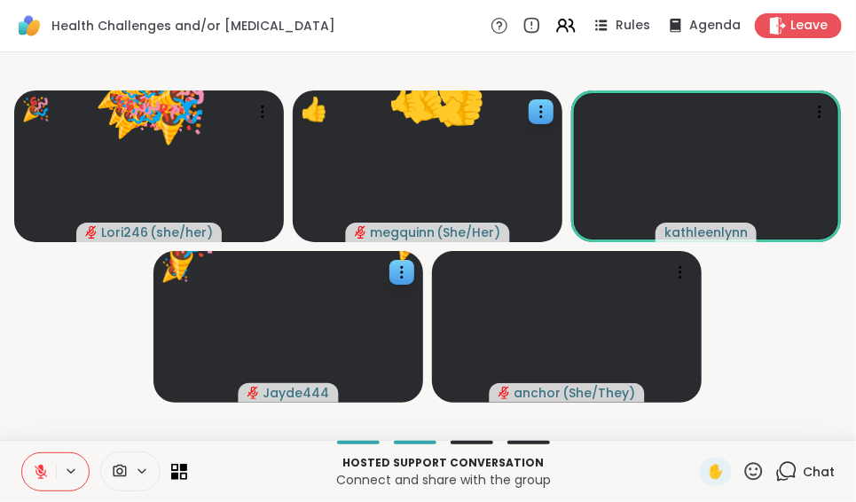
click at [798, 420] on video-player-container "🎉 Lori246 ( she/her ) 🎉 🎉 🎉 🎉 🎉 🎉 🎉 🎉 🎉 🎉 🎉 🎉 🎉 🎉 🎉 🎉 🎉 🎉 🎉 🎉 🎉 🎉 🎉 🎉 🎉 🎉 🎉 🎉 🎉…" at bounding box center [428, 245] width 835 height 373
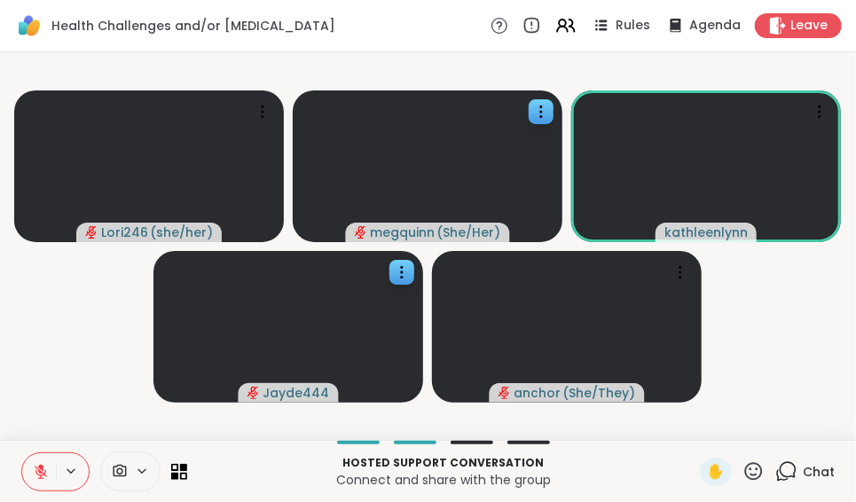
click at [742, 470] on icon at bounding box center [753, 471] width 22 height 22
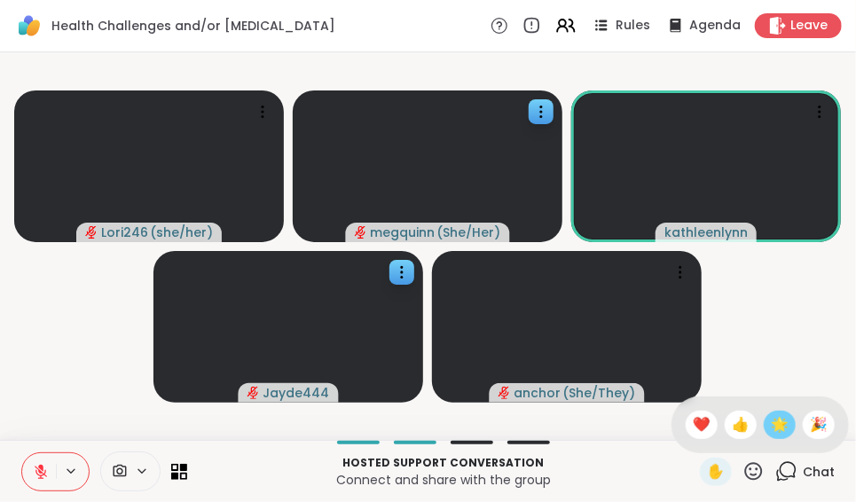
click at [771, 425] on span "🌟" at bounding box center [780, 424] width 18 height 21
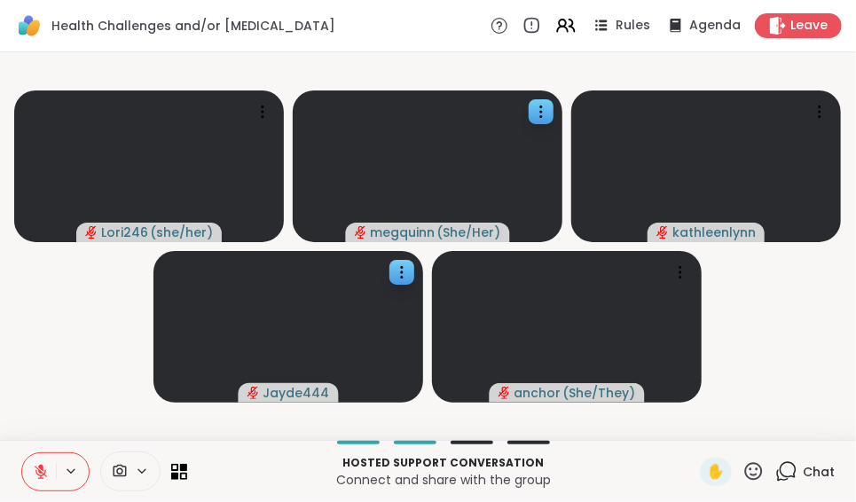
click at [43, 465] on icon at bounding box center [41, 472] width 16 height 16
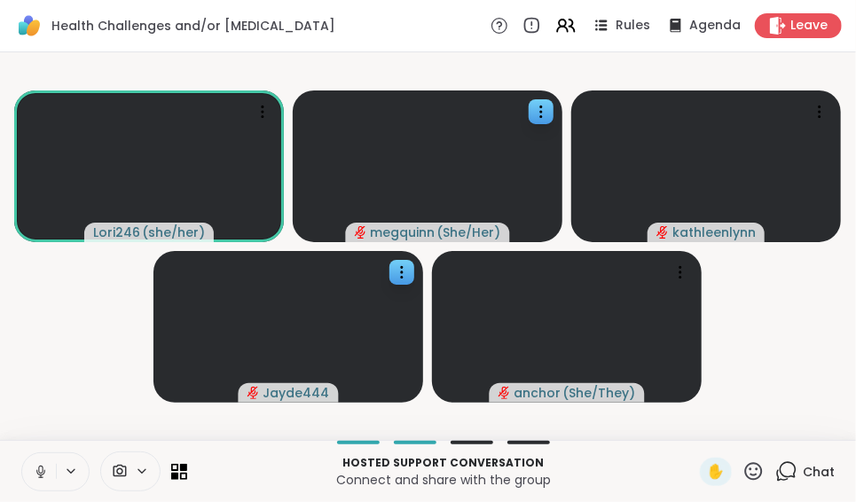
click at [37, 461] on button at bounding box center [39, 471] width 34 height 37
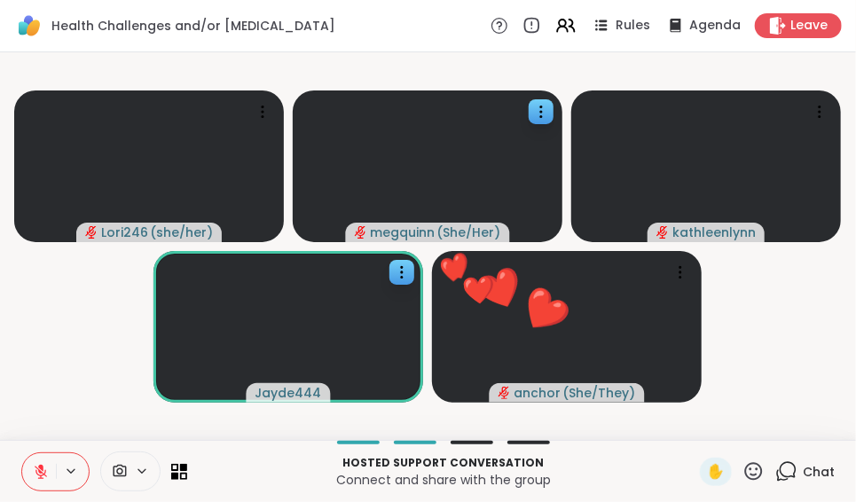
drag, startPoint x: 744, startPoint y: 471, endPoint x: 790, endPoint y: 404, distance: 80.9
click at [790, 404] on video-player-container "Lori246 ( she/her ) megquinn ( She/Her ) kathleenlynn Jayde444 ❤️ anchor ( She/…" at bounding box center [428, 245] width 835 height 373
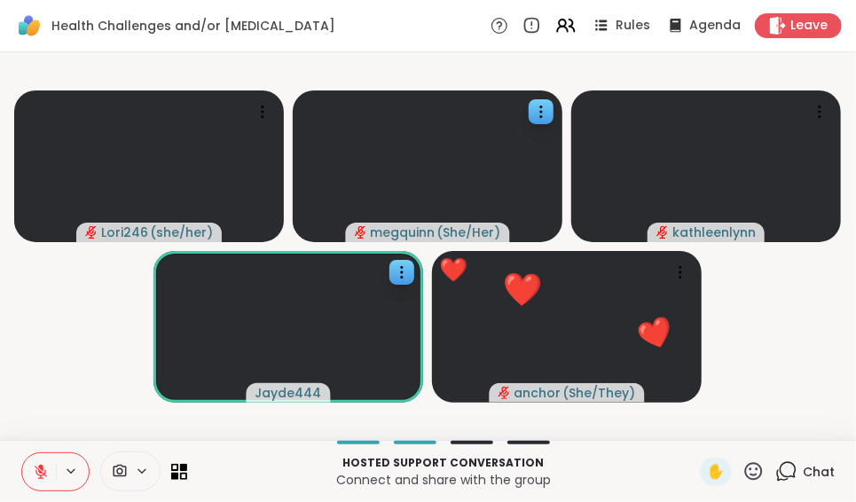
click at [745, 465] on icon at bounding box center [754, 471] width 18 height 18
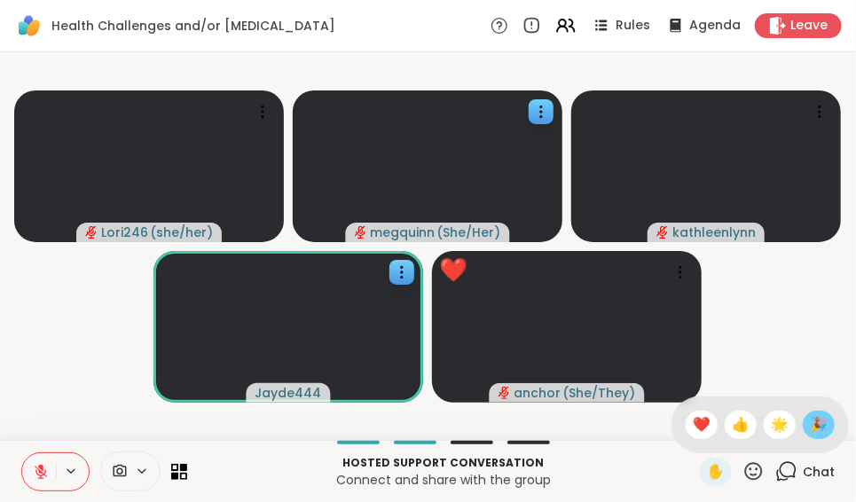
click at [810, 425] on span "🎉" at bounding box center [819, 424] width 18 height 21
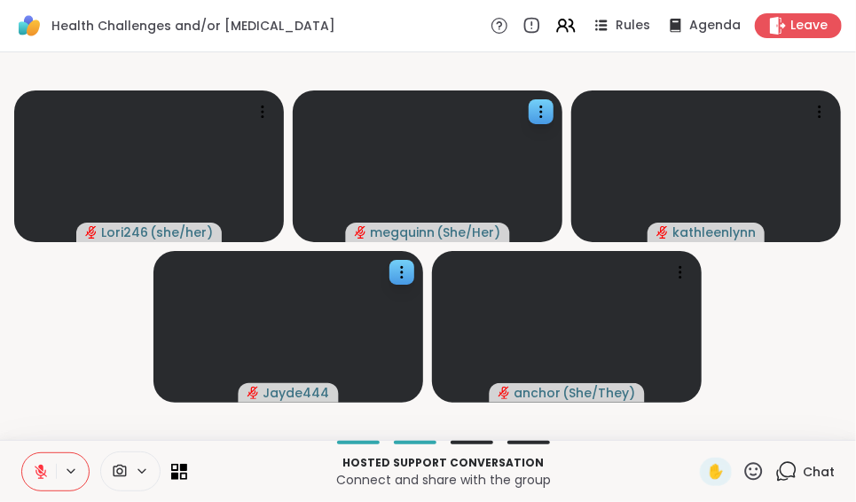
click at [43, 467] on icon at bounding box center [41, 472] width 16 height 16
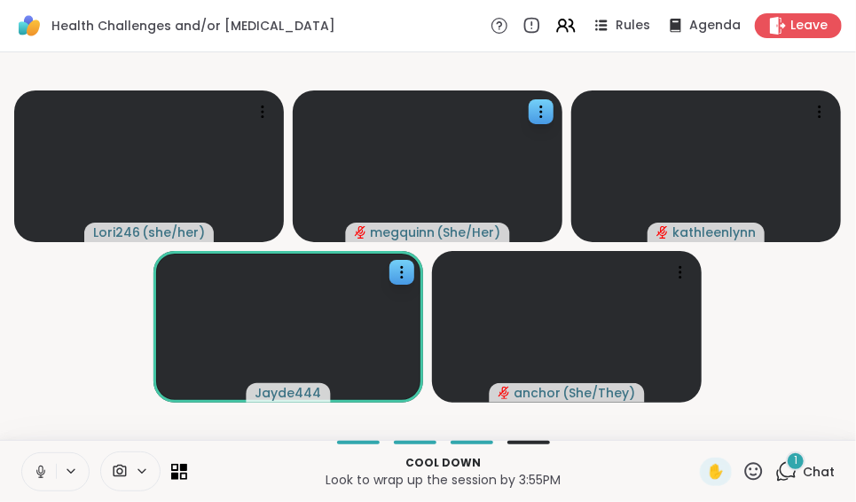
click at [43, 467] on icon at bounding box center [41, 472] width 16 height 16
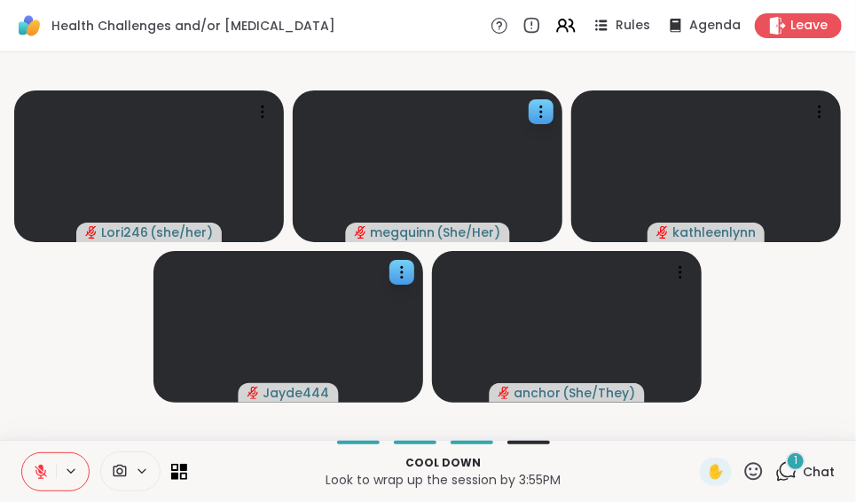
click at [803, 471] on span "Chat" at bounding box center [819, 472] width 32 height 18
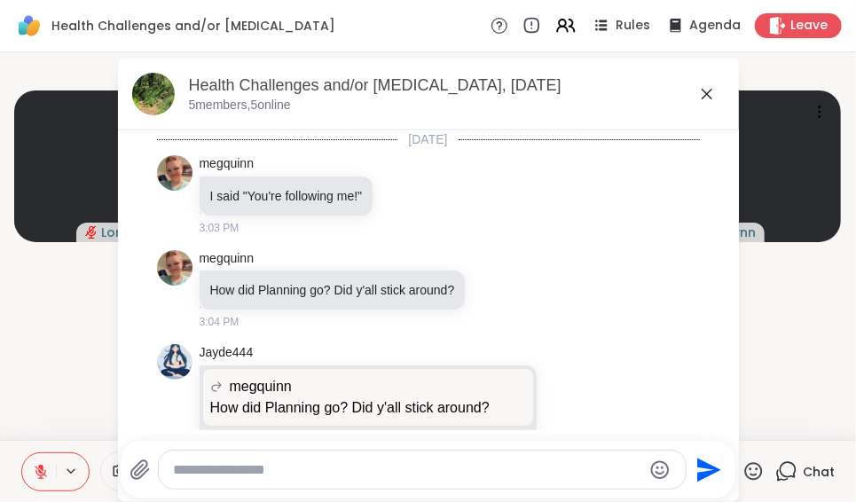
scroll to position [627, 0]
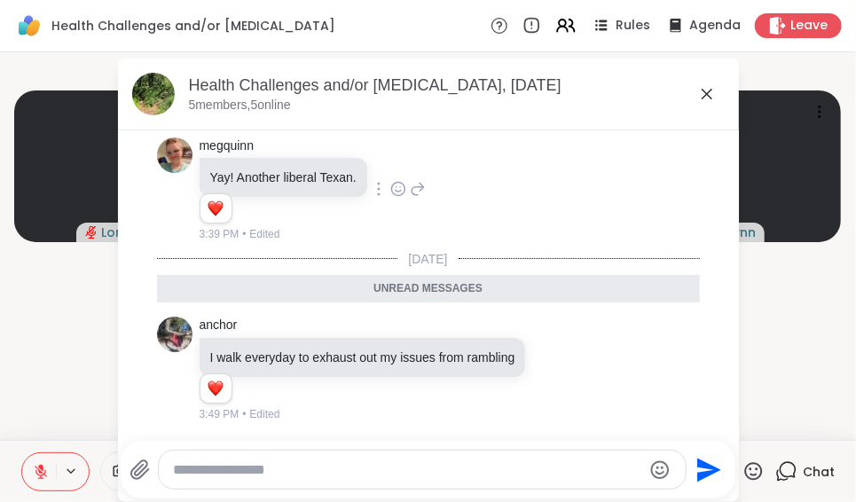
click at [656, 145] on div "megquinn Yay! Another liberal Texan. 1 1 3:39 PM • Edited" at bounding box center [428, 190] width 543 height 120
click at [548, 360] on icon at bounding box center [556, 369] width 16 height 18
click at [538, 359] on div at bounding box center [556, 340] width 213 height 57
click at [550, 362] on icon at bounding box center [556, 368] width 13 height 13
click at [548, 333] on div "Select Reaction: Heart" at bounding box center [556, 341] width 16 height 16
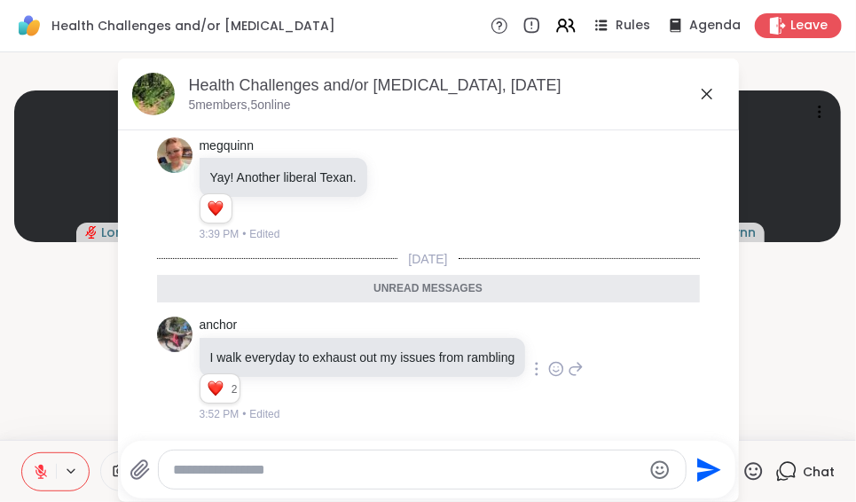
click at [696, 91] on icon at bounding box center [706, 93] width 21 height 21
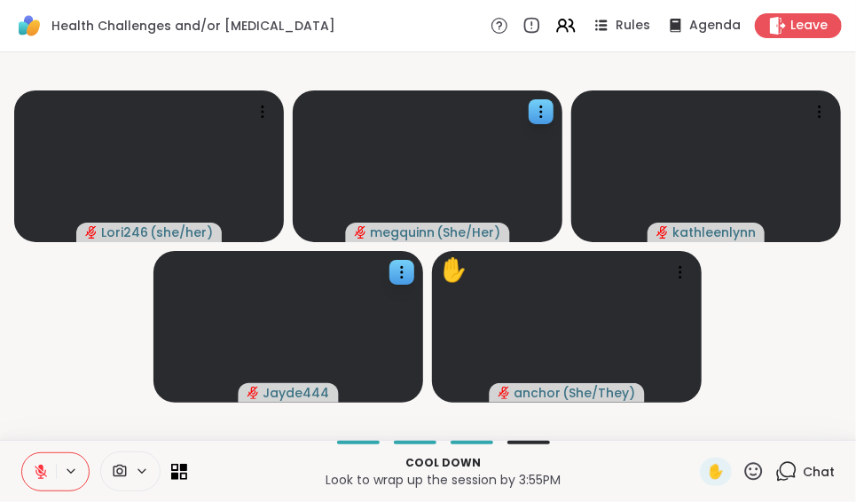
click at [43, 473] on icon at bounding box center [41, 472] width 16 height 16
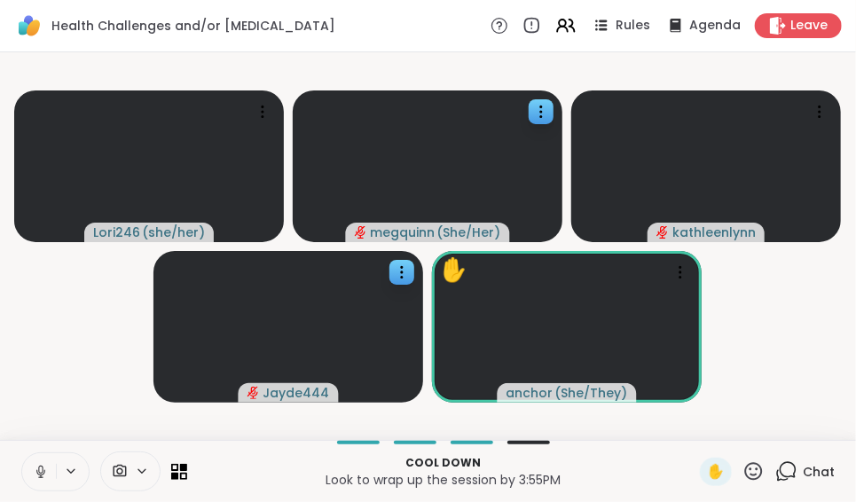
click at [43, 473] on icon at bounding box center [40, 471] width 9 height 5
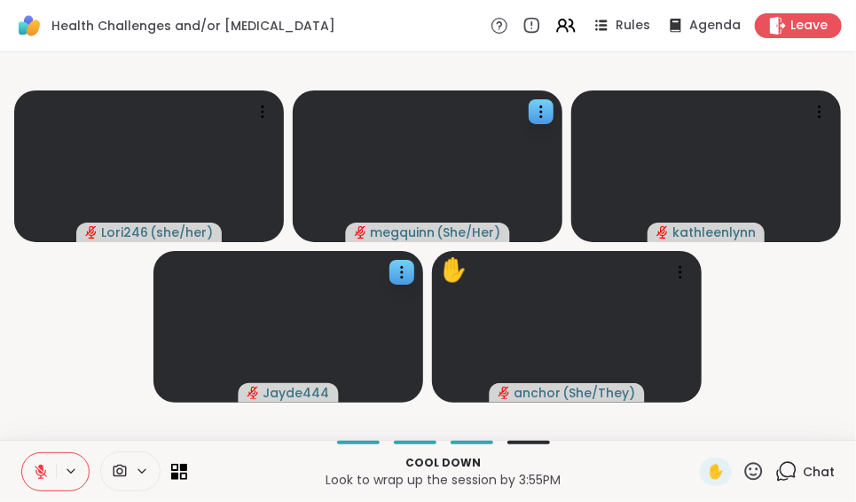
click at [742, 468] on icon at bounding box center [753, 471] width 22 height 22
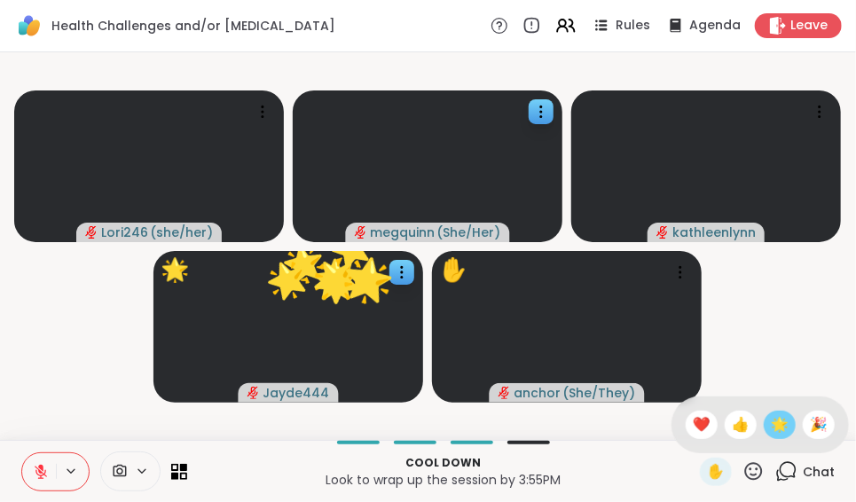
click at [771, 423] on span "🌟" at bounding box center [780, 424] width 18 height 21
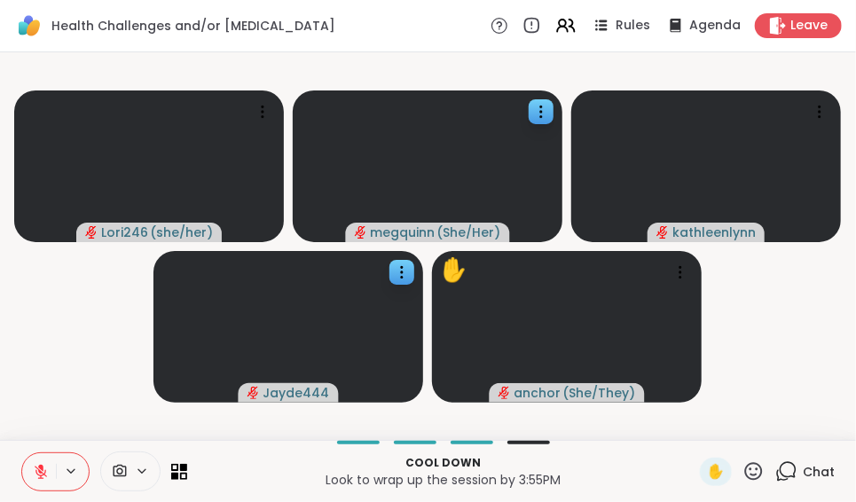
click at [44, 470] on icon at bounding box center [41, 472] width 16 height 16
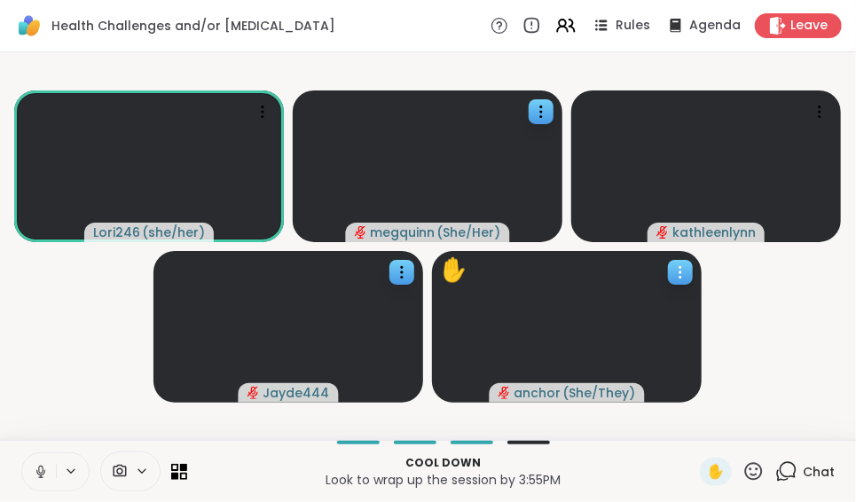
click at [672, 274] on icon at bounding box center [680, 272] width 18 height 18
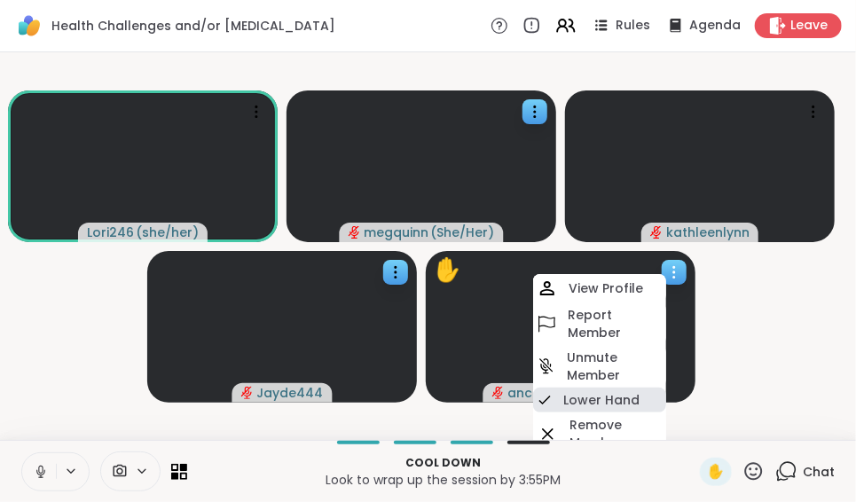
click at [594, 396] on h4 "Lower Hand" at bounding box center [601, 400] width 76 height 18
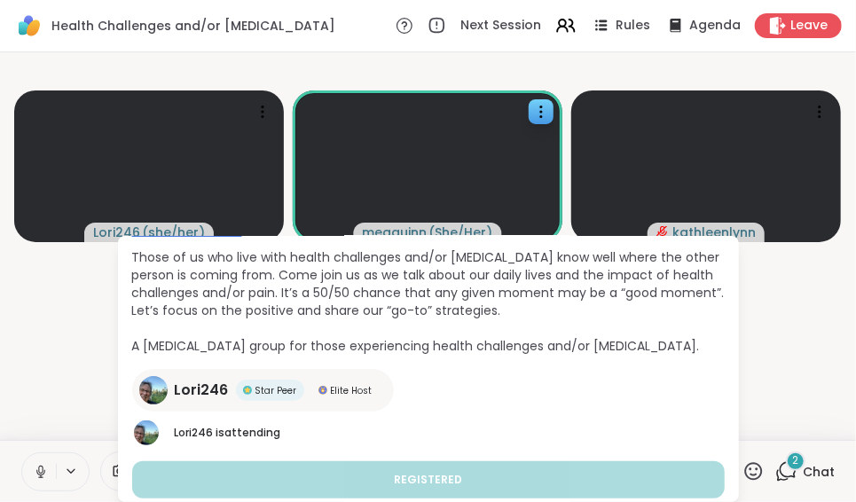
scroll to position [151, 0]
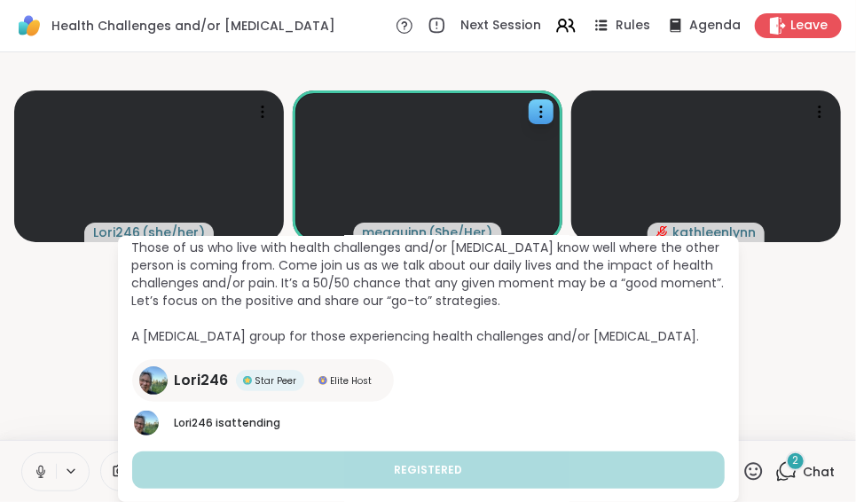
drag, startPoint x: 723, startPoint y: 439, endPoint x: 522, endPoint y: 404, distance: 203.4
click at [522, 404] on div "Lori246 Star Peer Elite Host Lori246 is attending" at bounding box center [428, 398] width 592 height 78
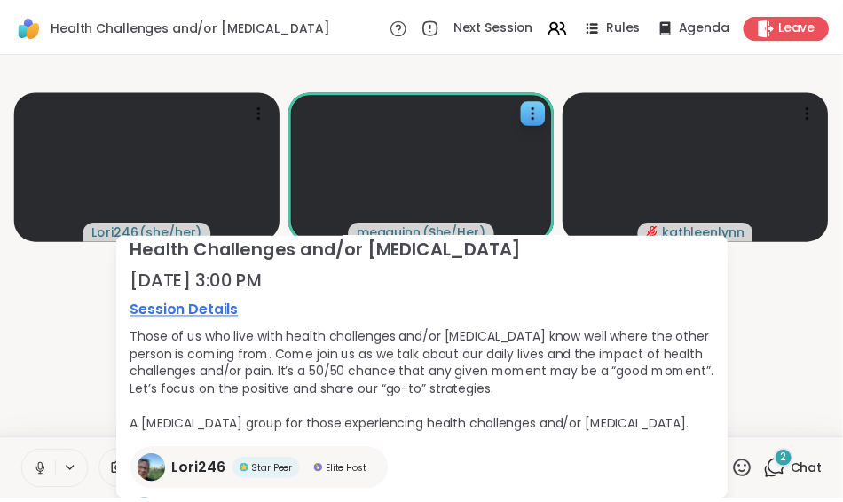
scroll to position [0, 0]
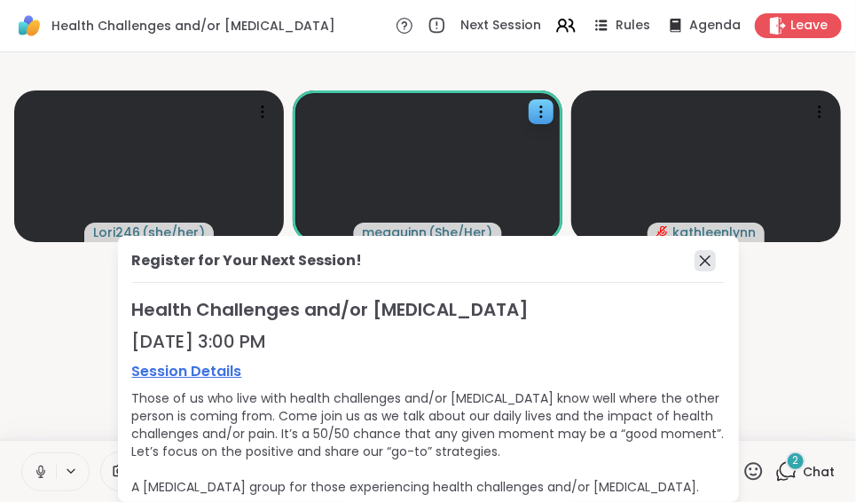
click at [700, 258] on icon at bounding box center [705, 260] width 11 height 11
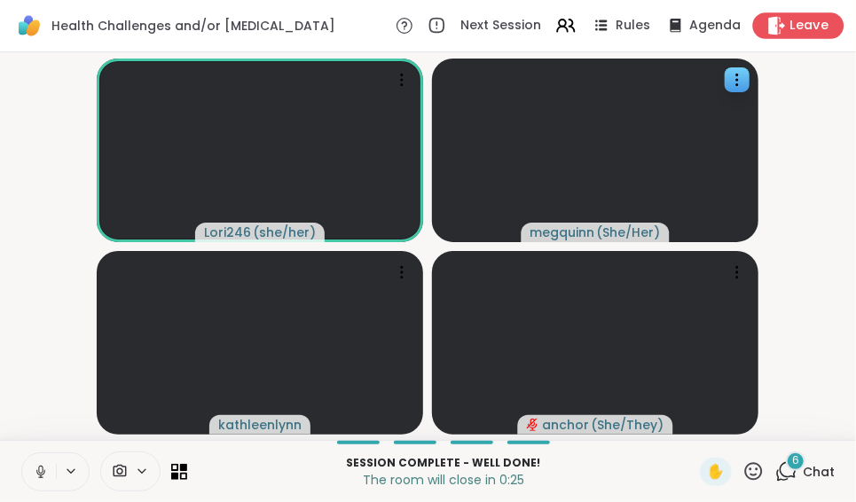
click at [790, 21] on span "Leave" at bounding box center [809, 26] width 39 height 19
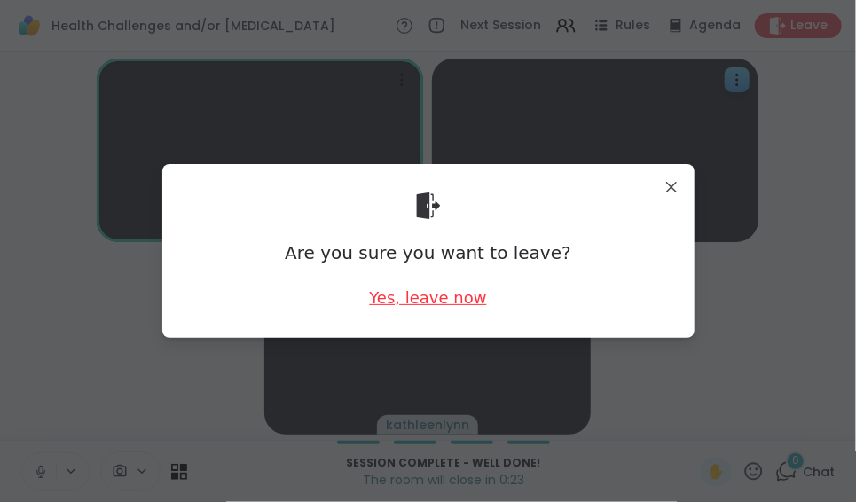
click at [443, 302] on div "Yes, leave now" at bounding box center [427, 297] width 117 height 22
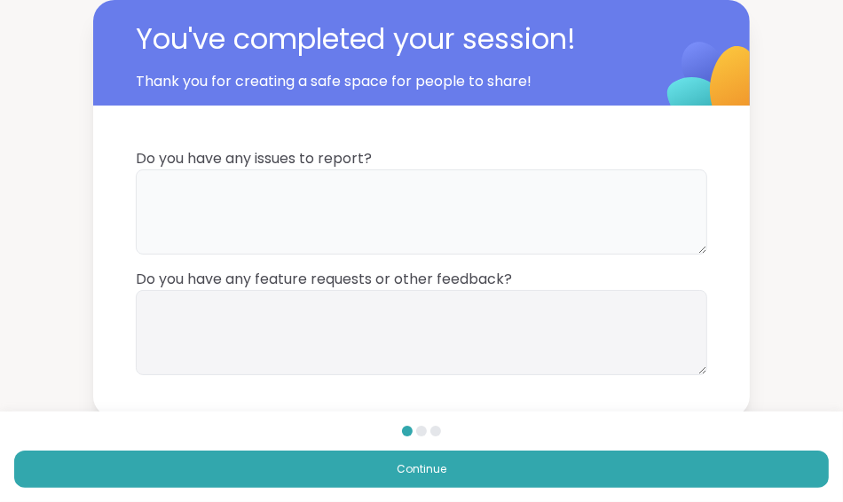
click at [164, 181] on textarea at bounding box center [421, 211] width 571 height 85
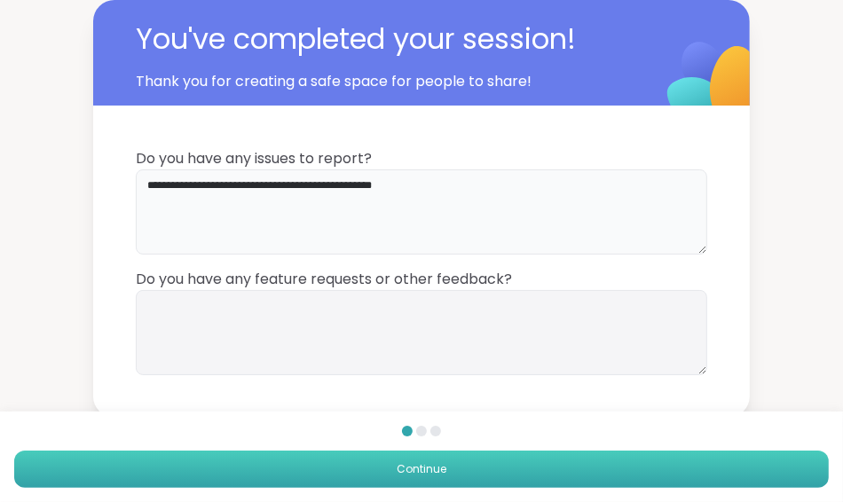
type textarea "**********"
click at [437, 467] on span "Continue" at bounding box center [421, 469] width 50 height 16
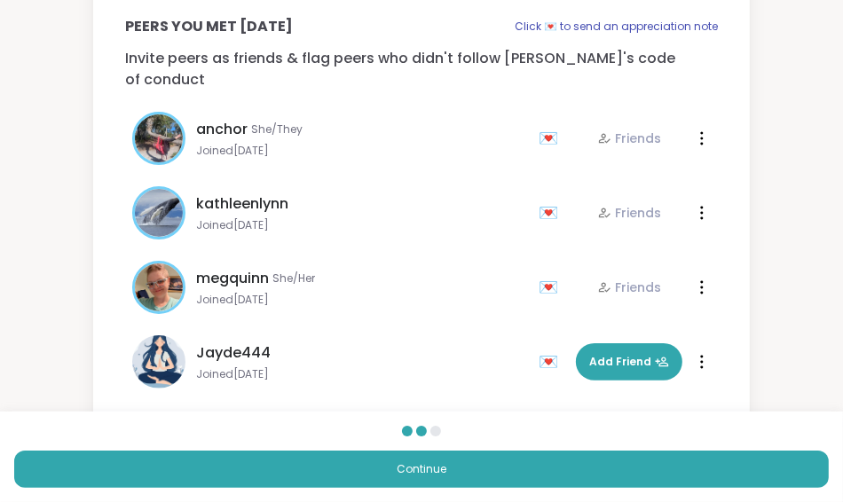
scroll to position [121, 0]
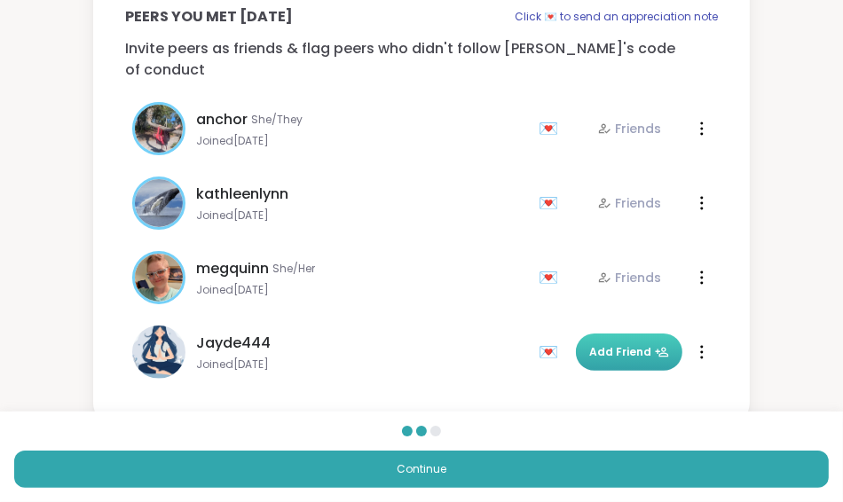
click at [620, 344] on span "Add Friend" at bounding box center [629, 352] width 80 height 16
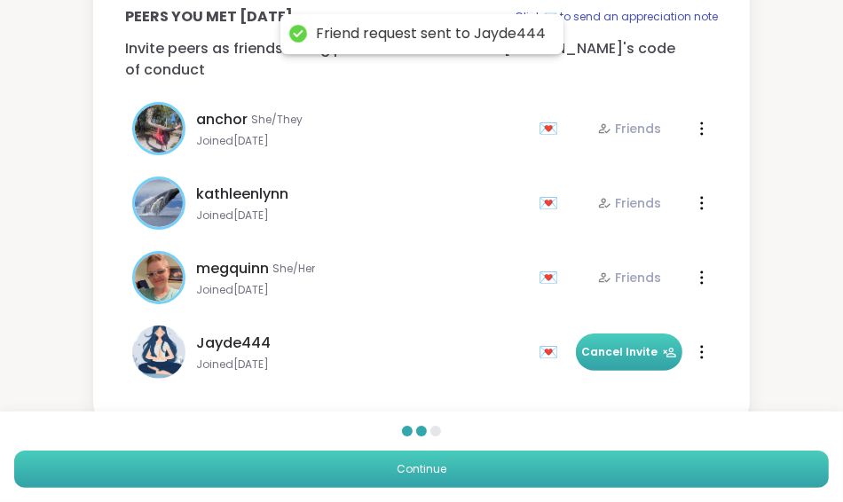
click at [463, 474] on button "Continue" at bounding box center [421, 469] width 814 height 37
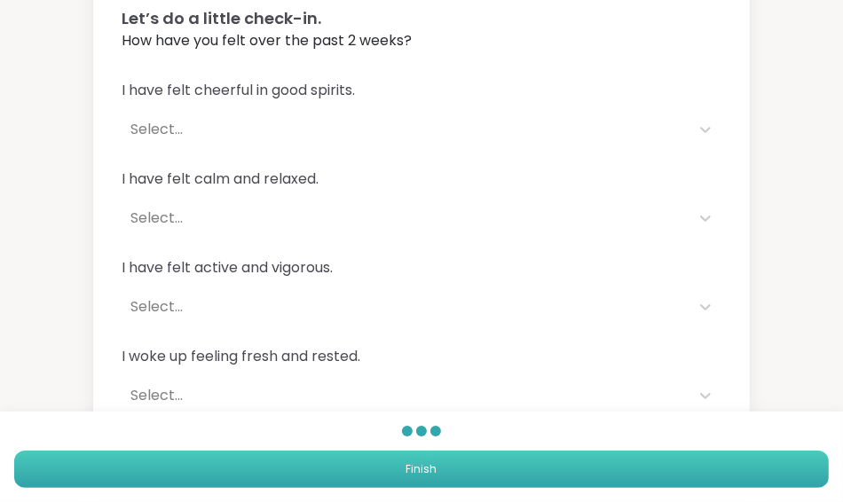
click at [463, 474] on button "Finish" at bounding box center [421, 469] width 814 height 37
